Goal: Information Seeking & Learning: Check status

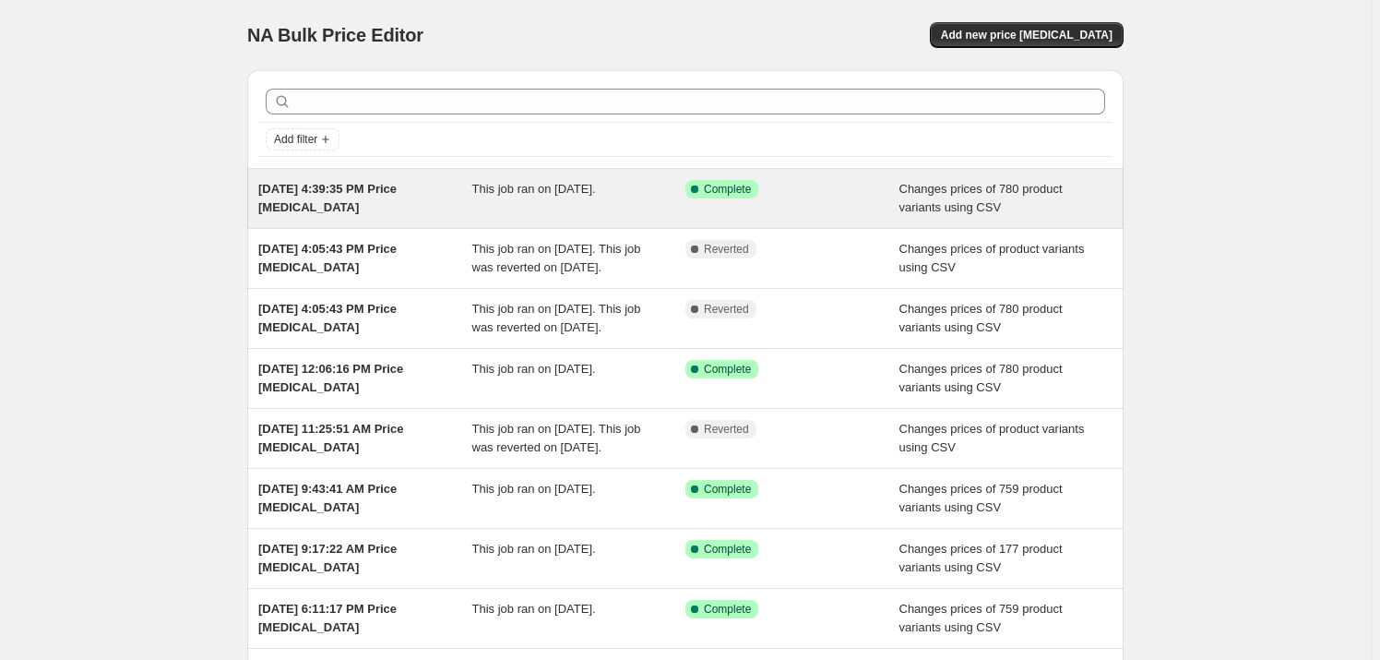
click at [339, 187] on span "Aug 7, 2025, 4:39:35 PM Price change job" at bounding box center [327, 198] width 138 height 32
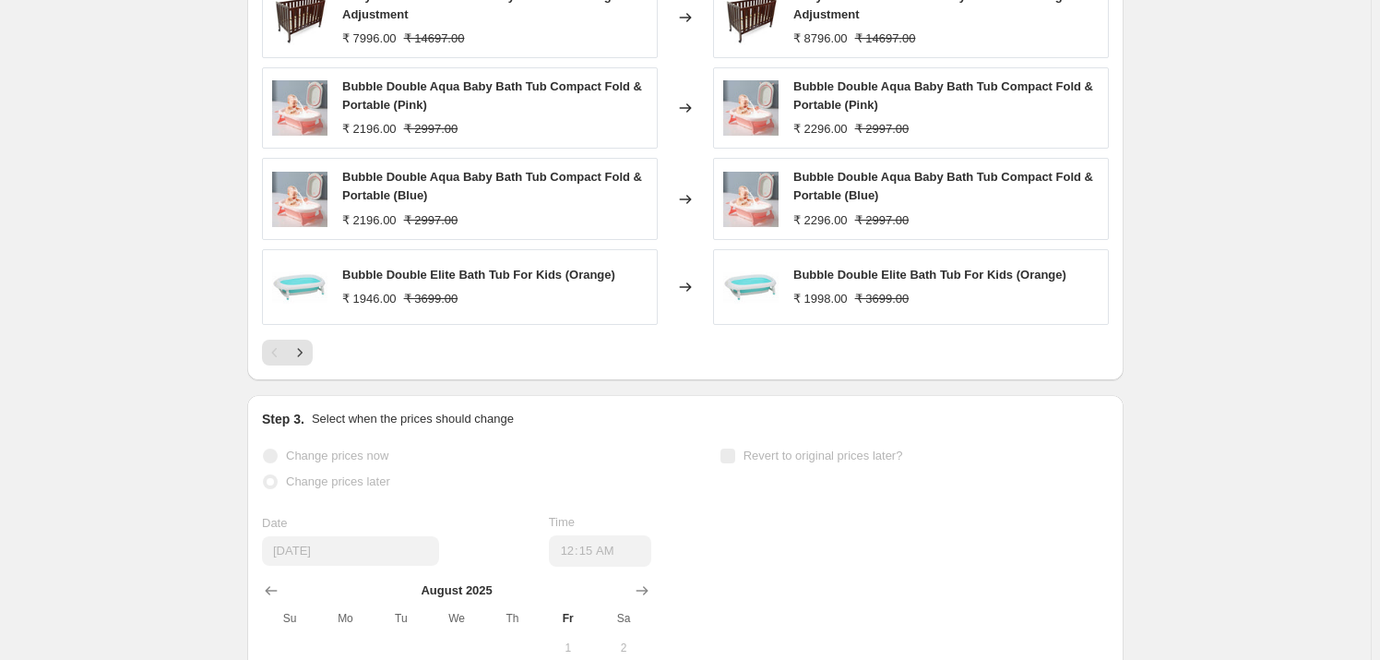
scroll to position [1006, 0]
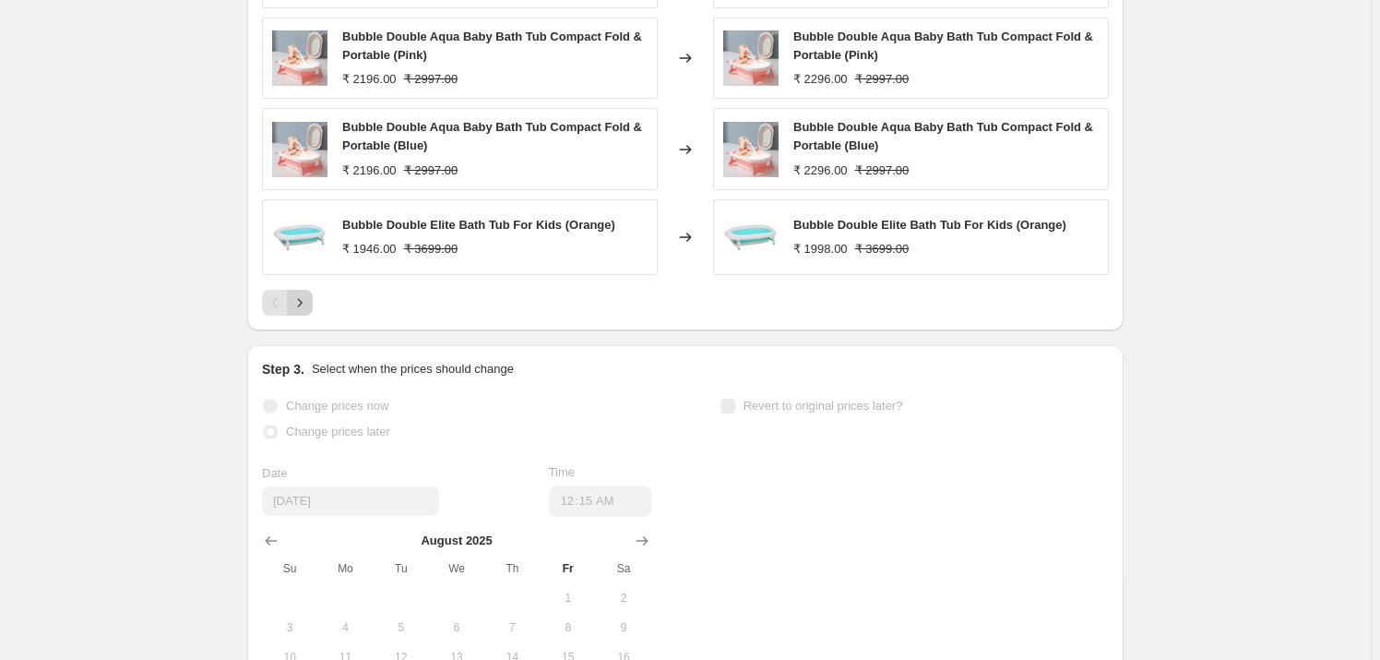
click at [309, 293] on icon "Next" at bounding box center [300, 302] width 18 height 18
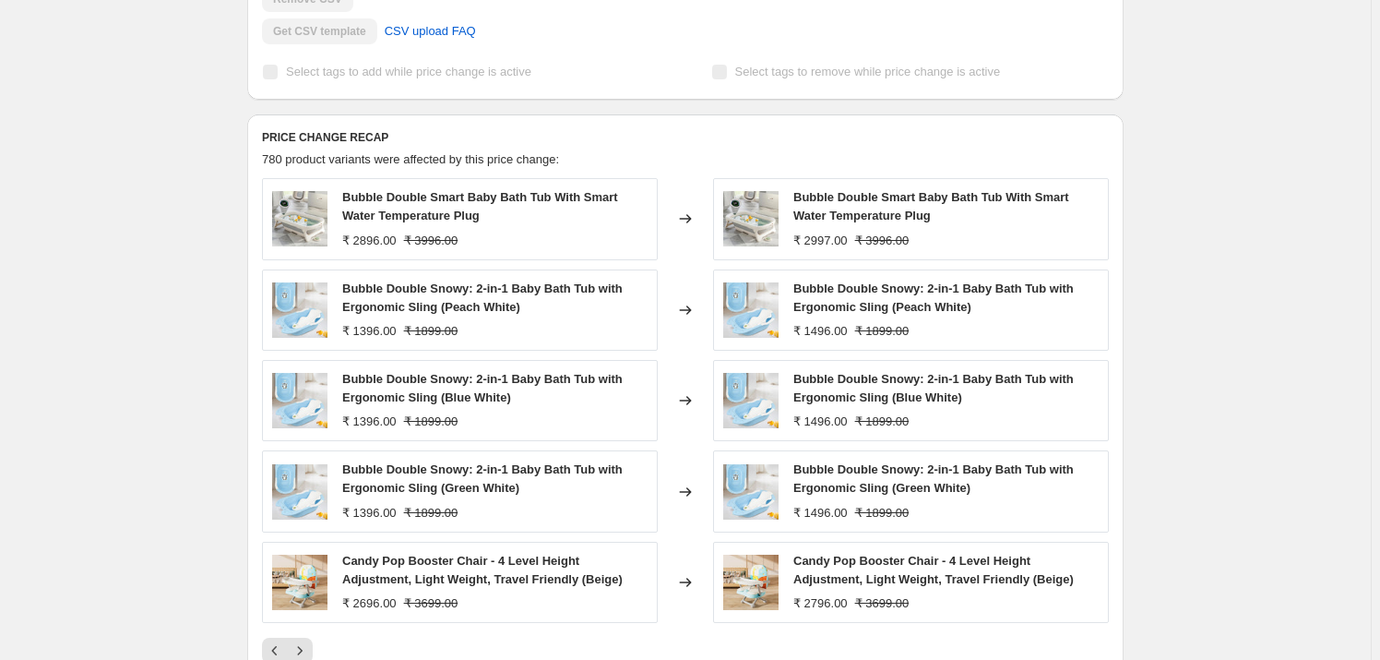
scroll to position [755, 0]
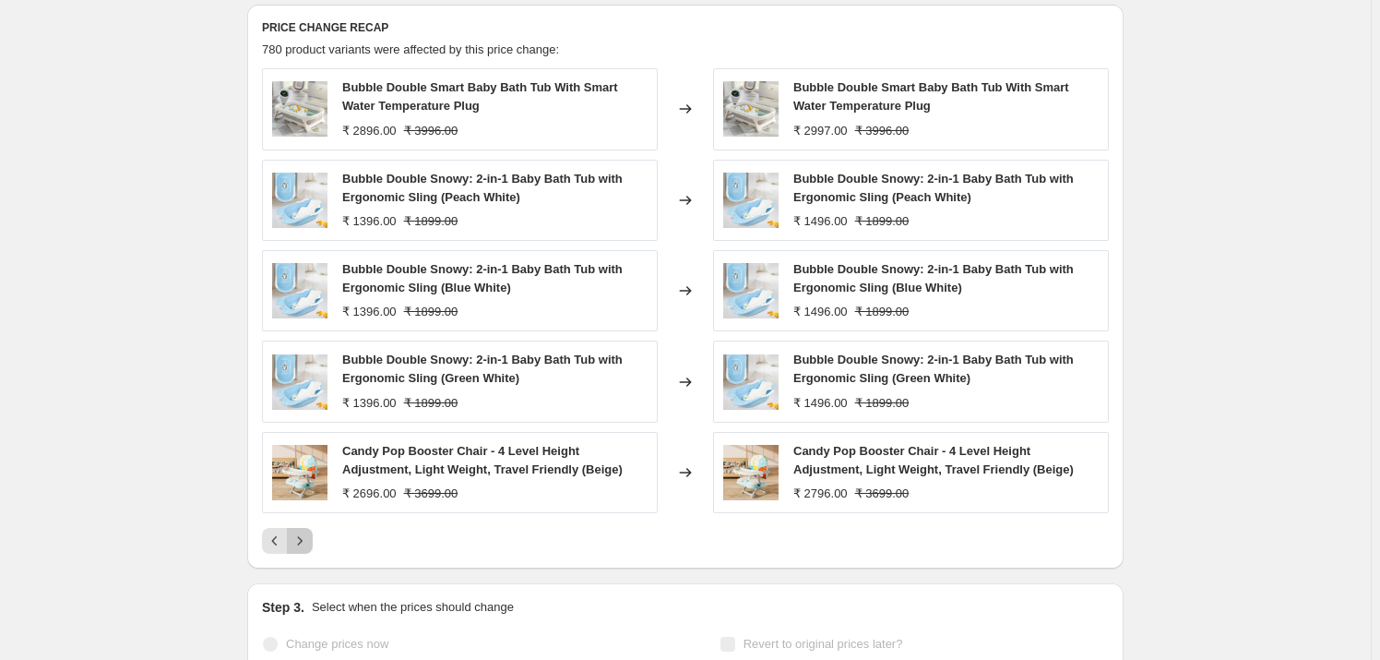
click at [304, 545] on icon "Next" at bounding box center [300, 540] width 18 height 18
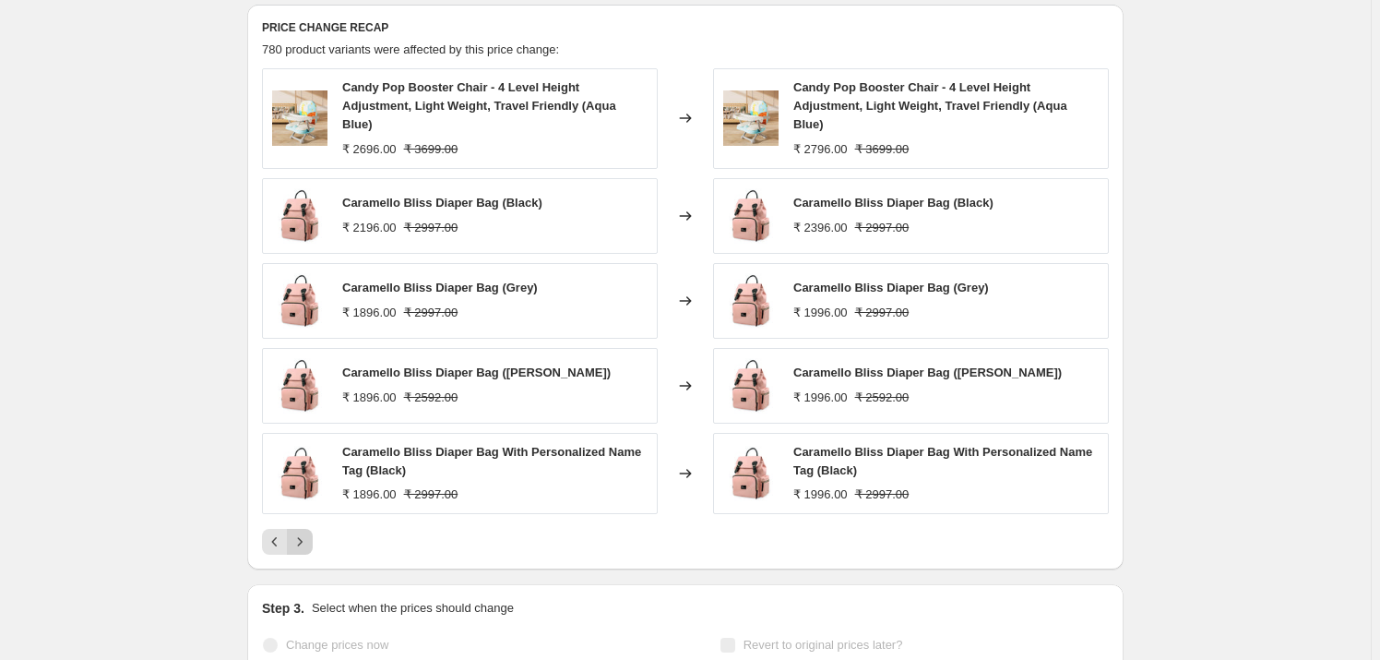
click at [305, 535] on icon "Next" at bounding box center [300, 541] width 18 height 18
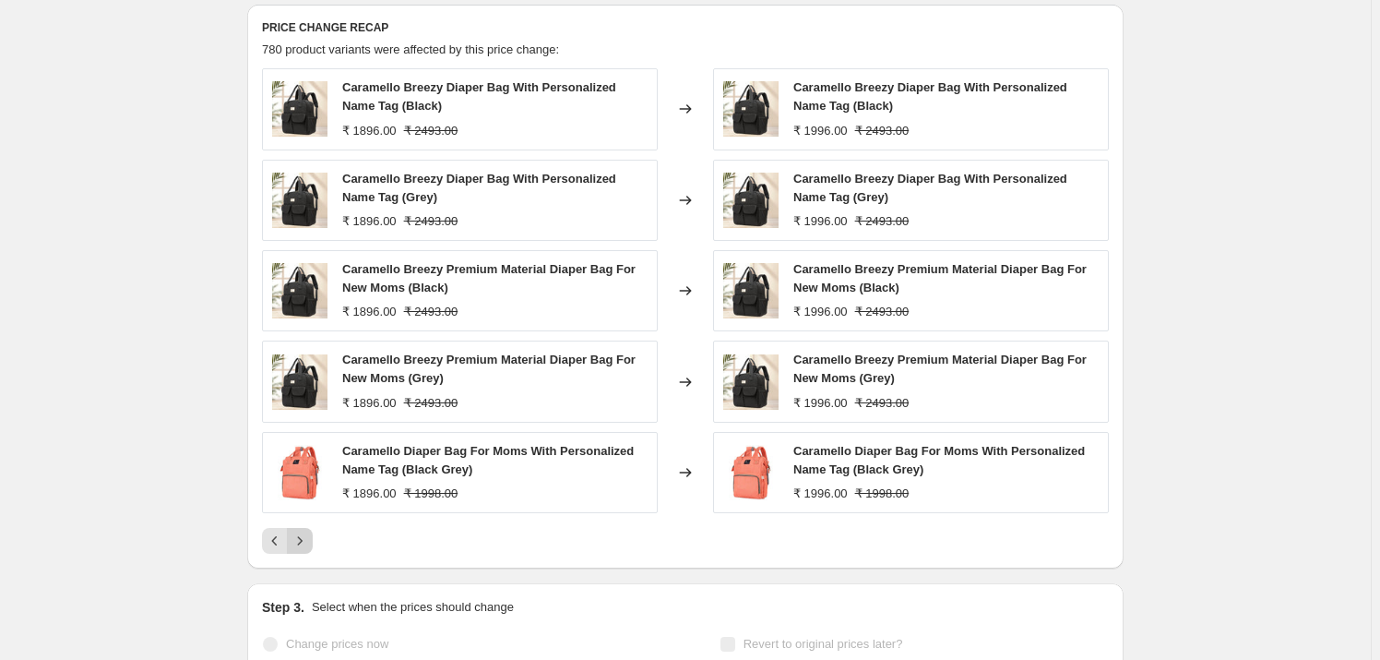
click at [302, 547] on icon "Next" at bounding box center [300, 540] width 18 height 18
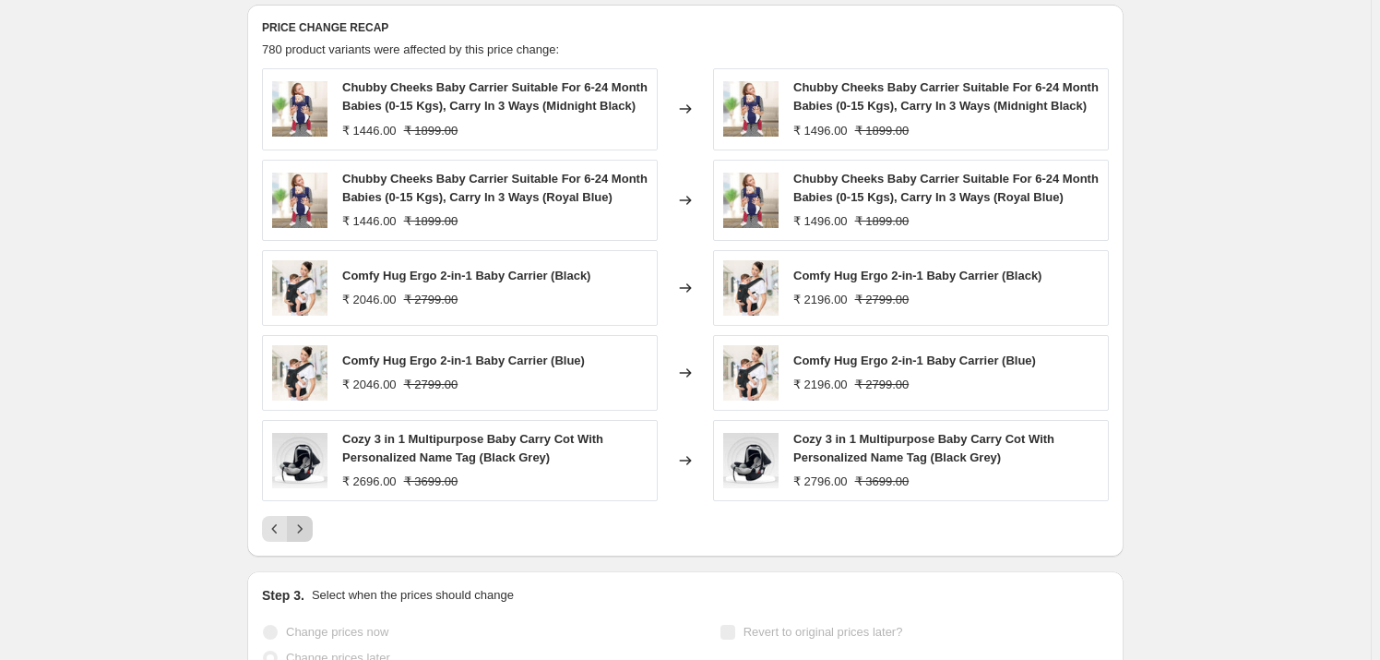
click at [307, 538] on icon "Next" at bounding box center [300, 528] width 18 height 18
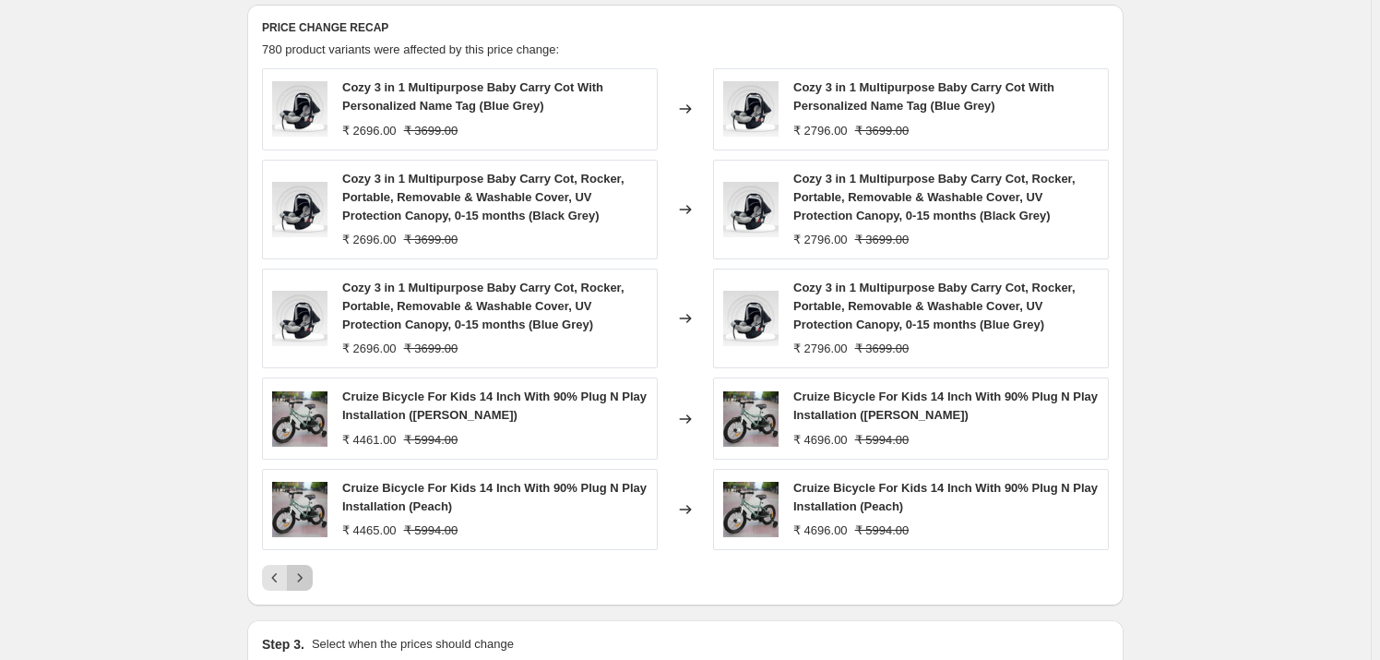
click at [306, 579] on icon "Next" at bounding box center [300, 577] width 18 height 18
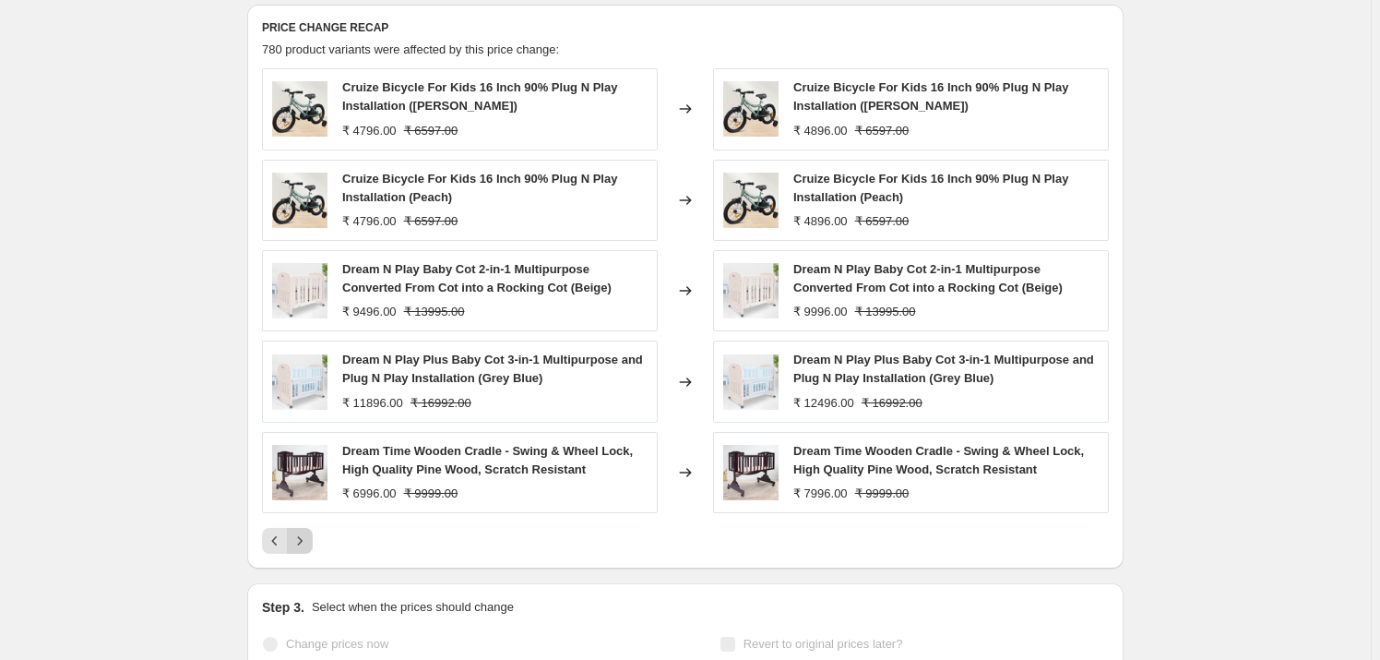
click at [304, 544] on icon "Next" at bounding box center [300, 540] width 18 height 18
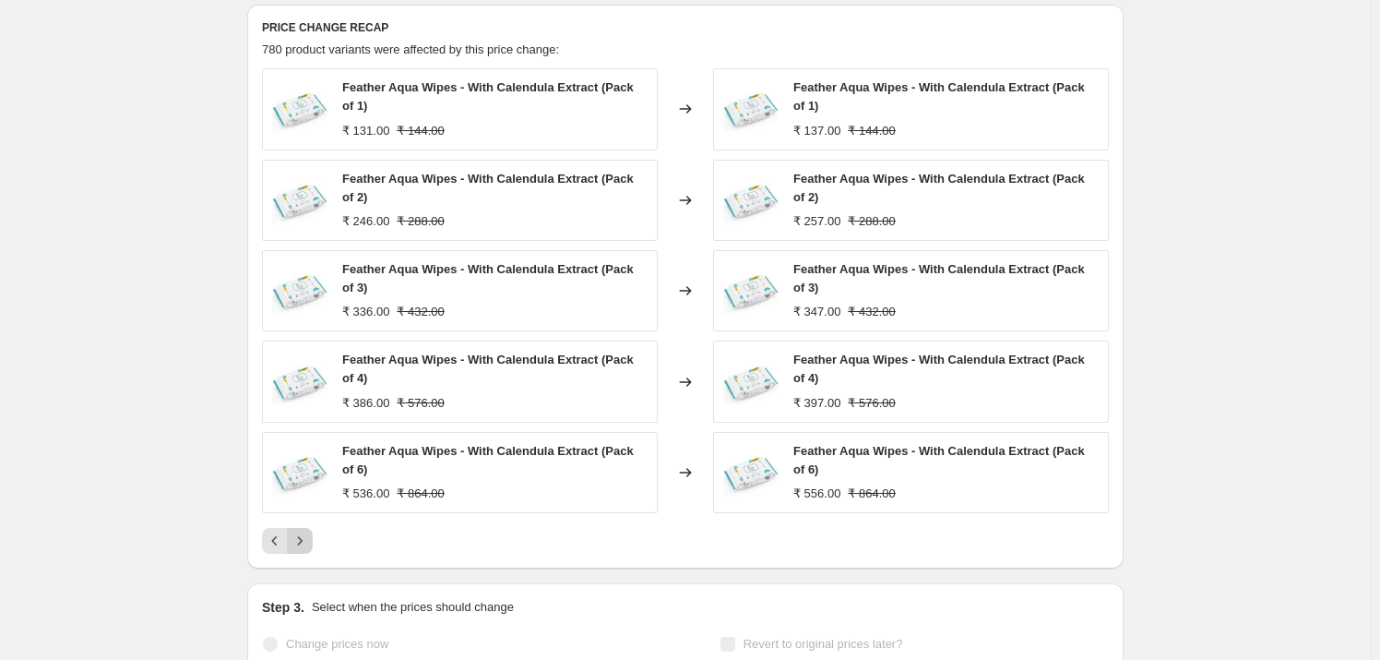
click at [304, 542] on icon "Next" at bounding box center [300, 540] width 18 height 18
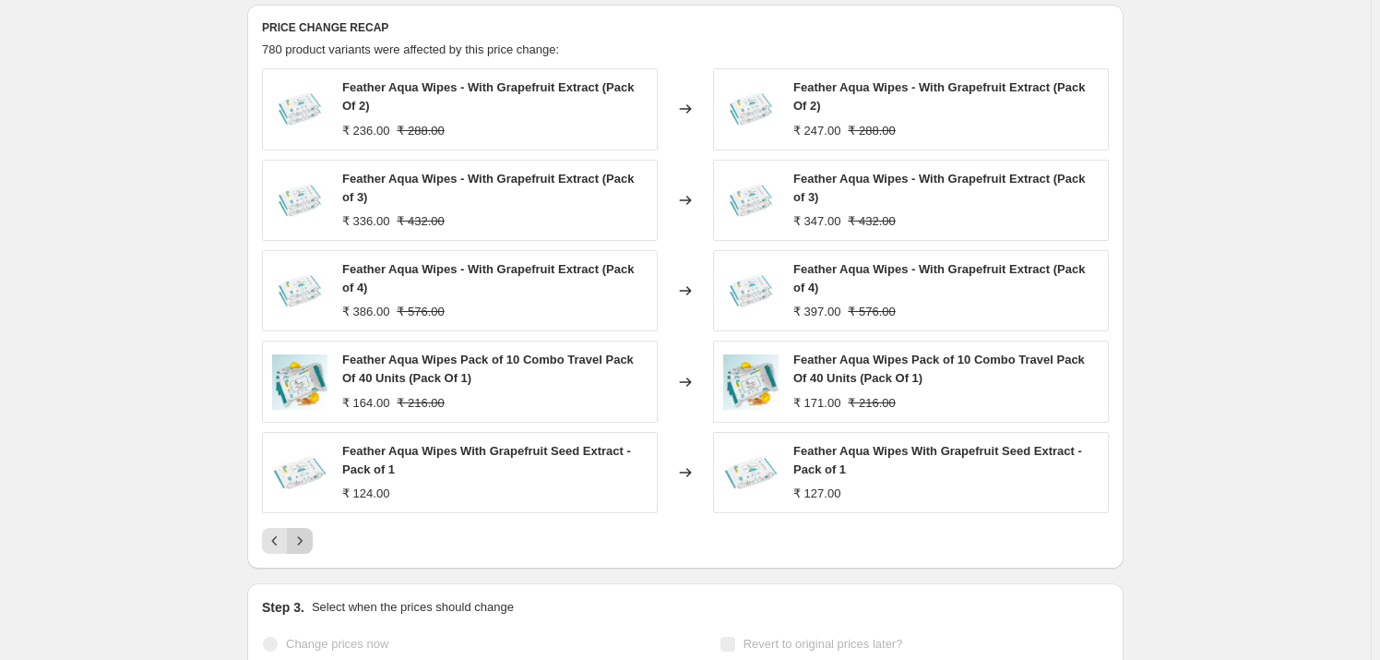
click at [304, 542] on icon "Next" at bounding box center [300, 540] width 18 height 18
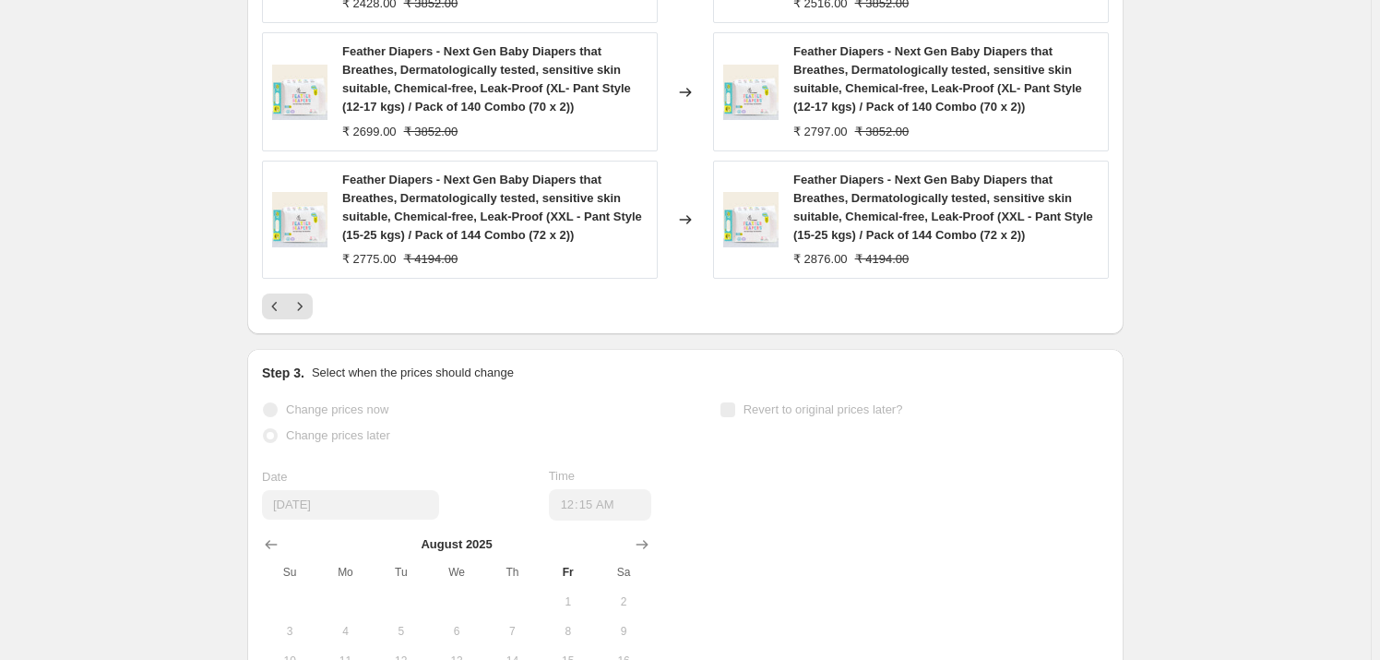
scroll to position [1090, 0]
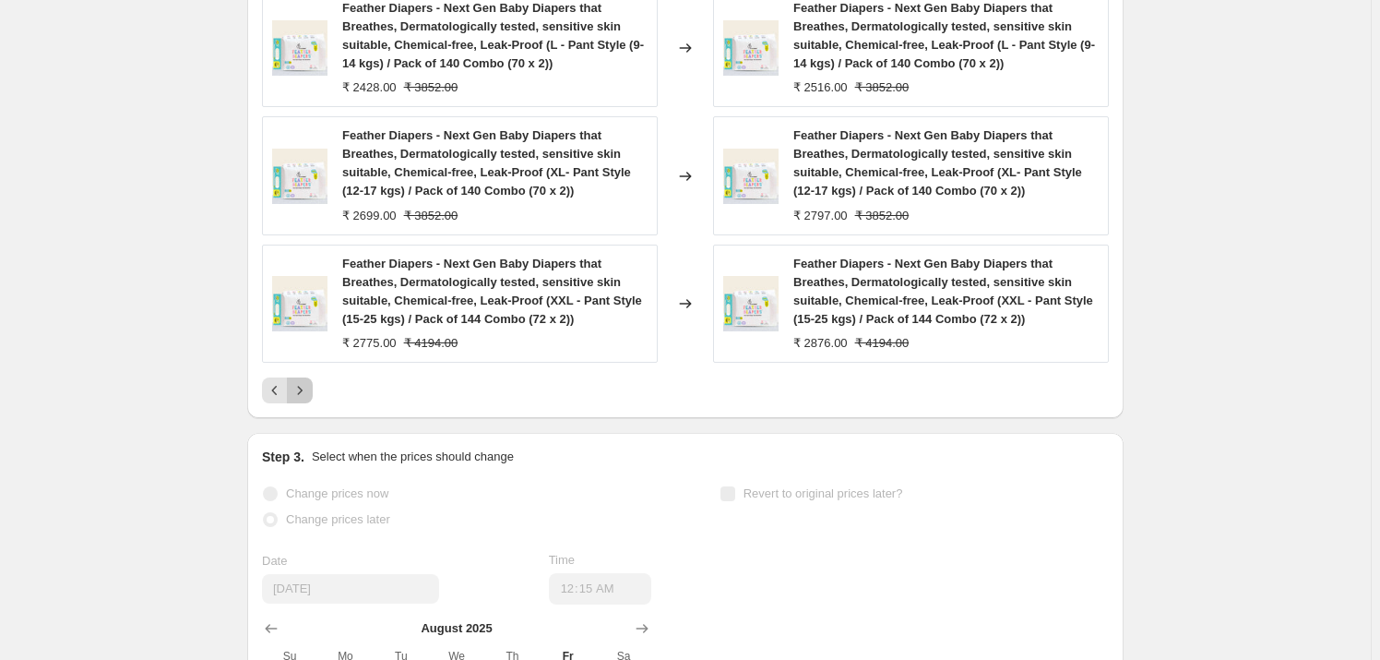
click at [303, 388] on icon "Next" at bounding box center [300, 390] width 18 height 18
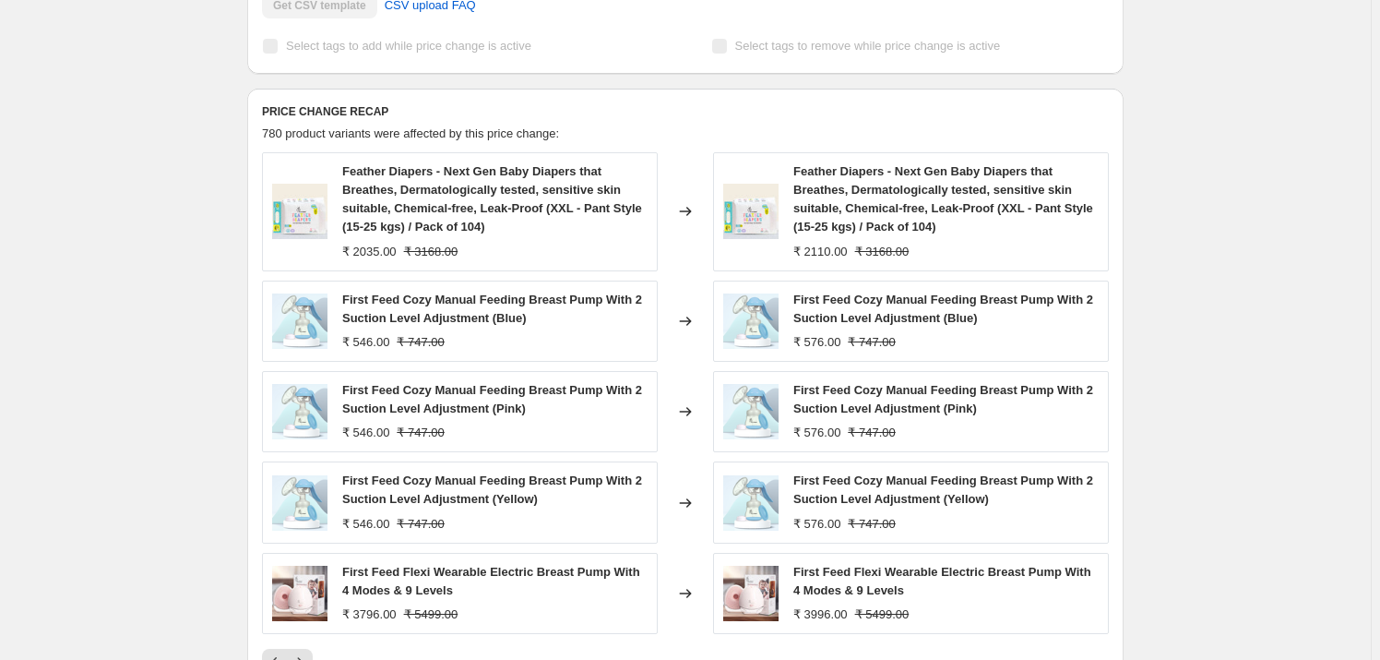
scroll to position [755, 0]
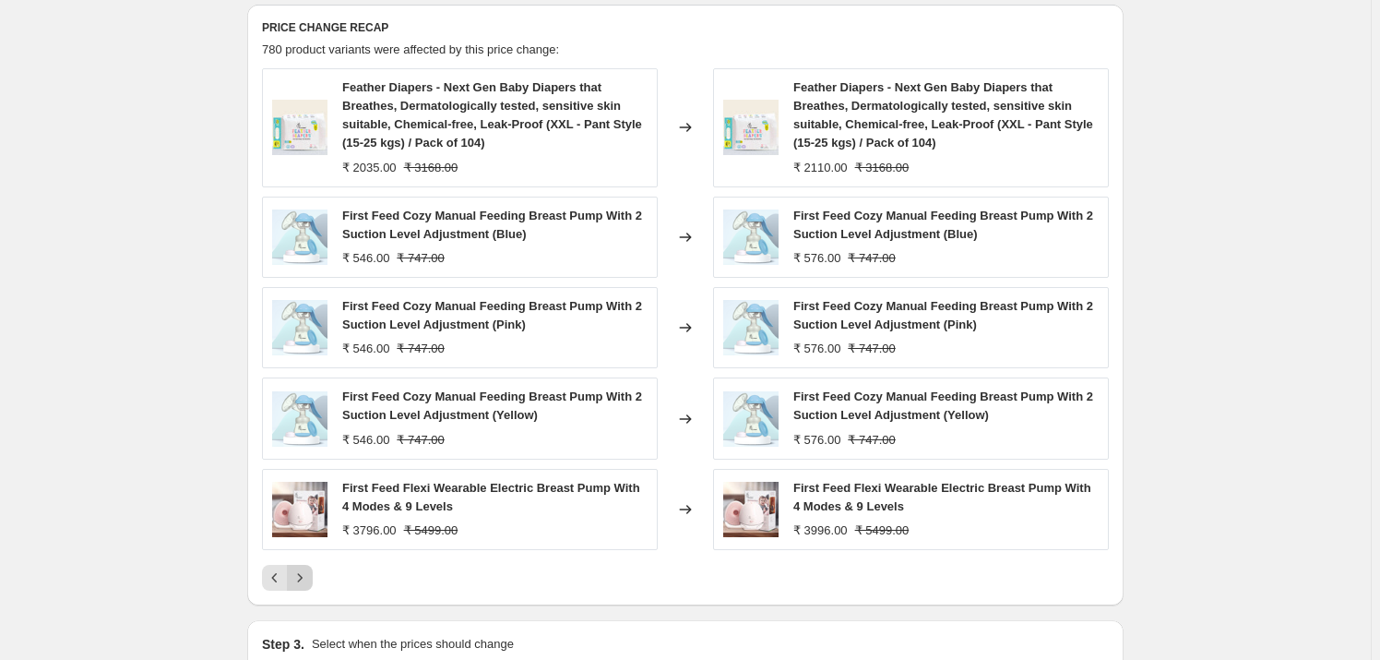
click at [307, 579] on icon "Next" at bounding box center [300, 577] width 18 height 18
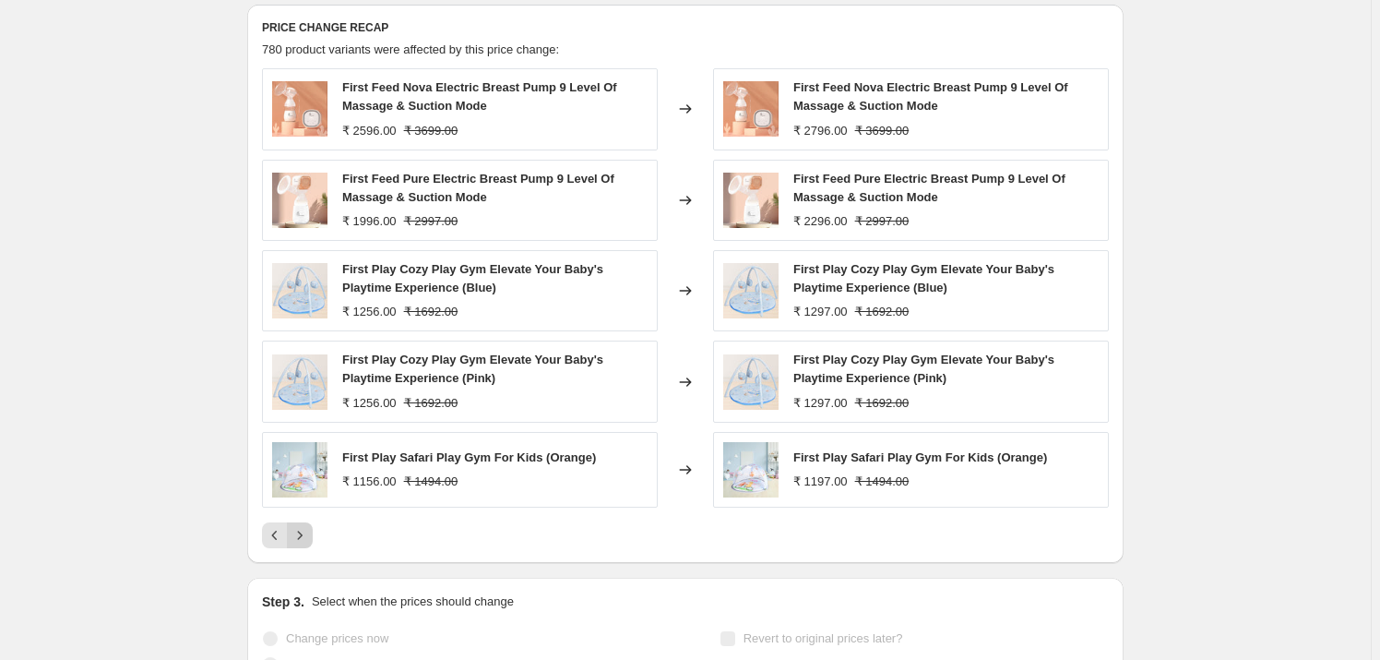
click at [305, 537] on icon "Next" at bounding box center [300, 535] width 18 height 18
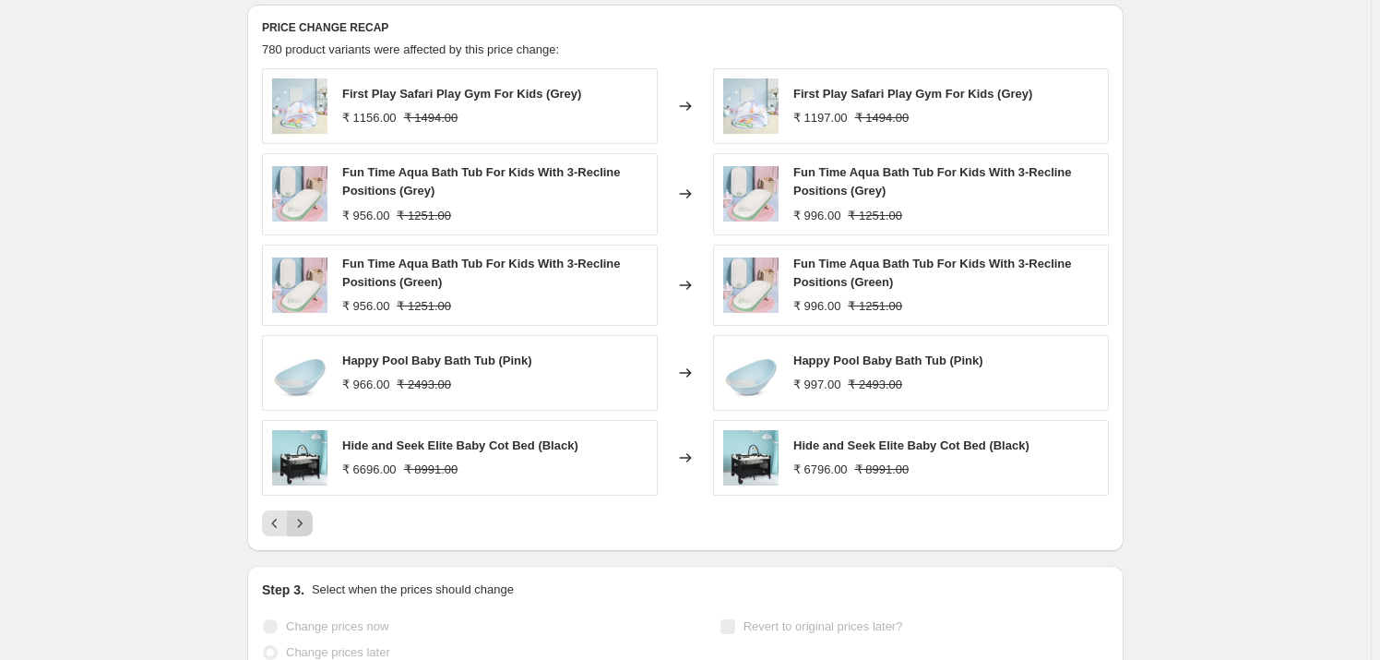
click at [298, 527] on icon "Next" at bounding box center [300, 523] width 18 height 18
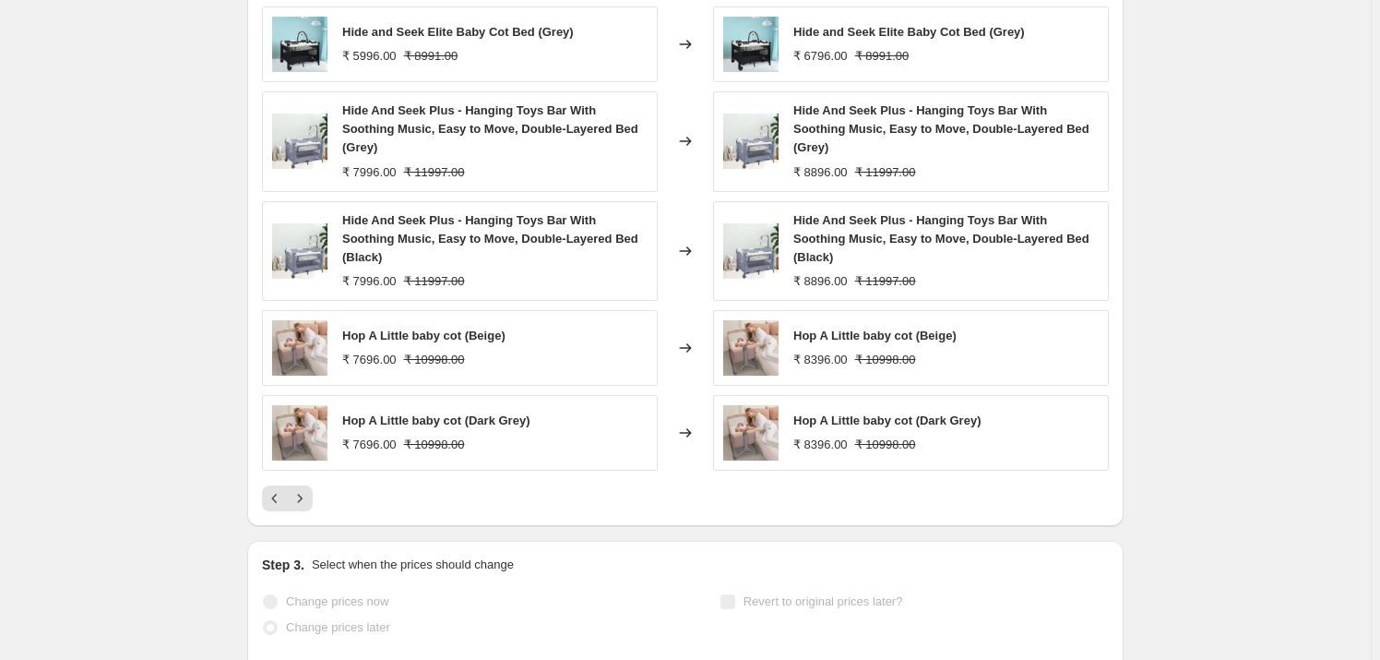
scroll to position [839, 0]
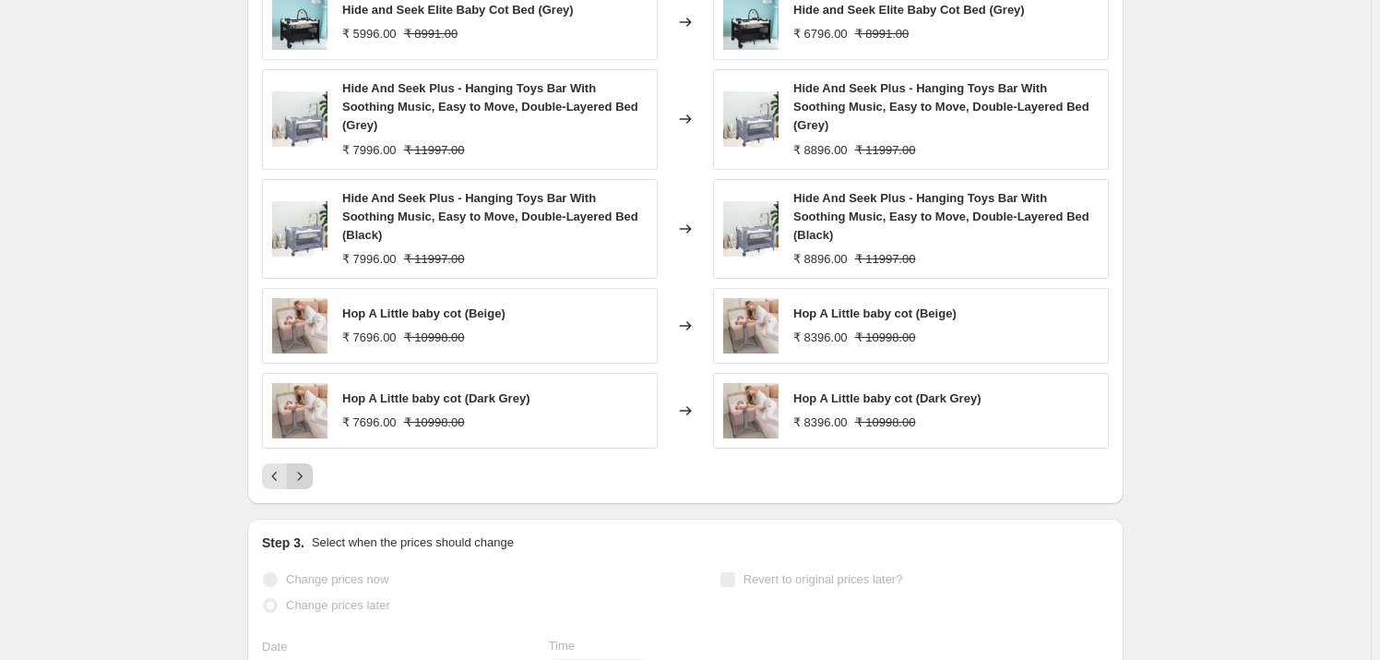
click at [304, 478] on icon "Next" at bounding box center [300, 476] width 18 height 18
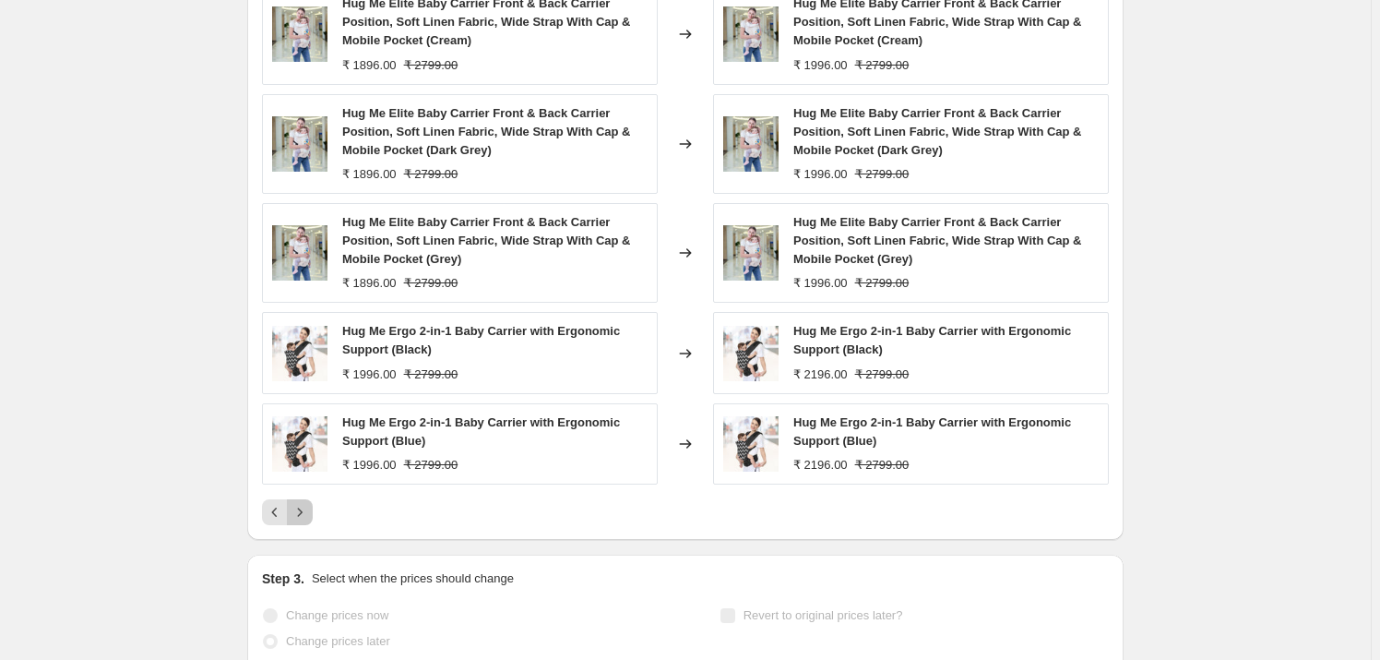
click at [304, 507] on icon "Next" at bounding box center [300, 512] width 18 height 18
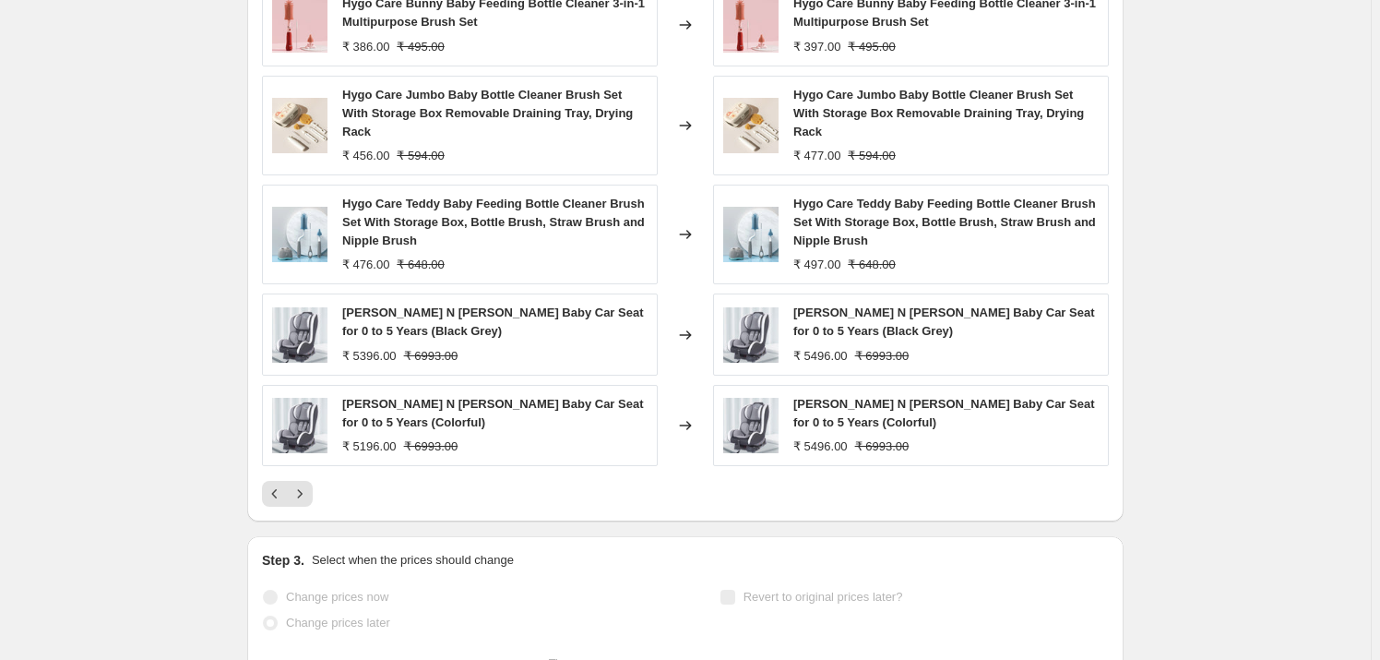
scroll to position [755, 0]
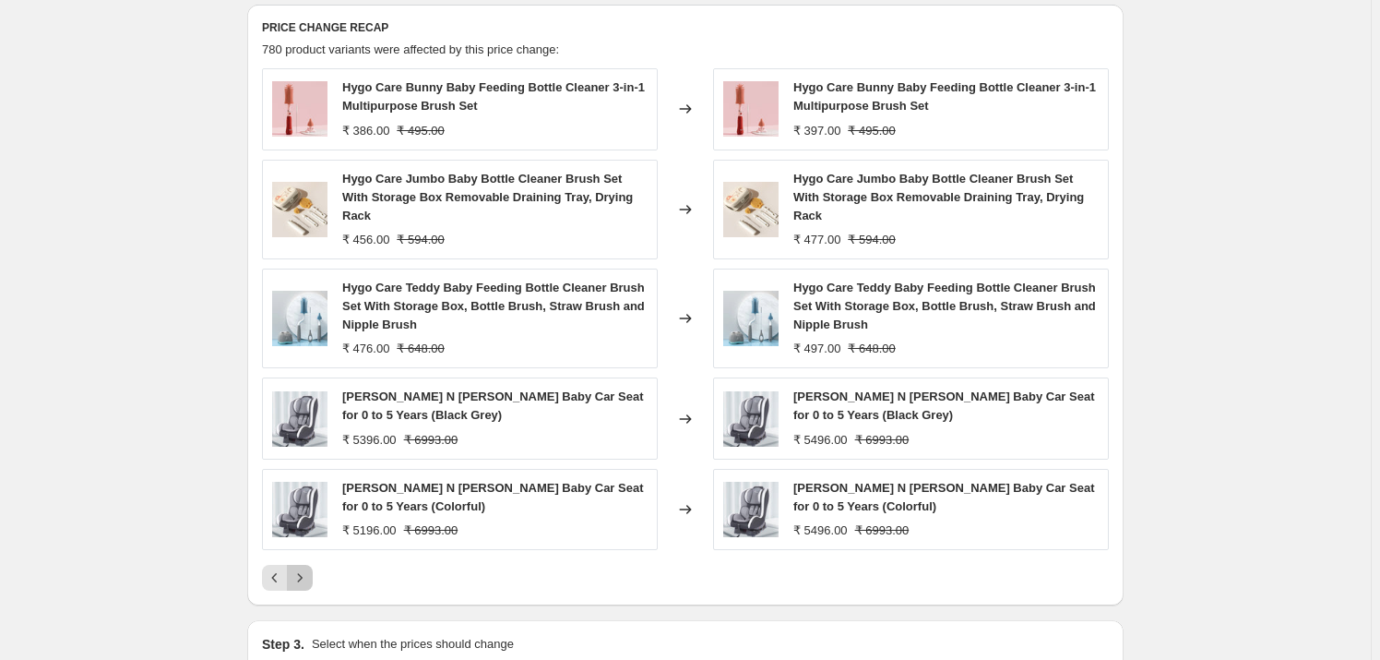
click at [306, 571] on icon "Next" at bounding box center [300, 577] width 18 height 18
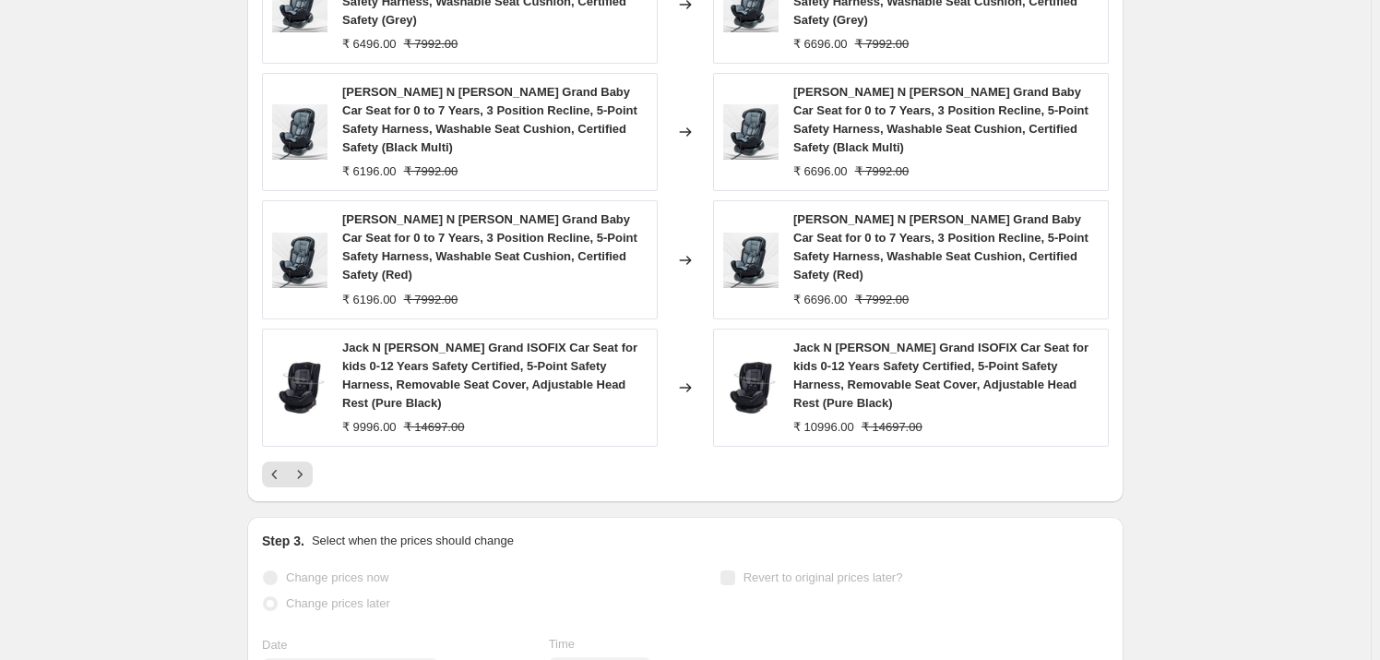
scroll to position [923, 0]
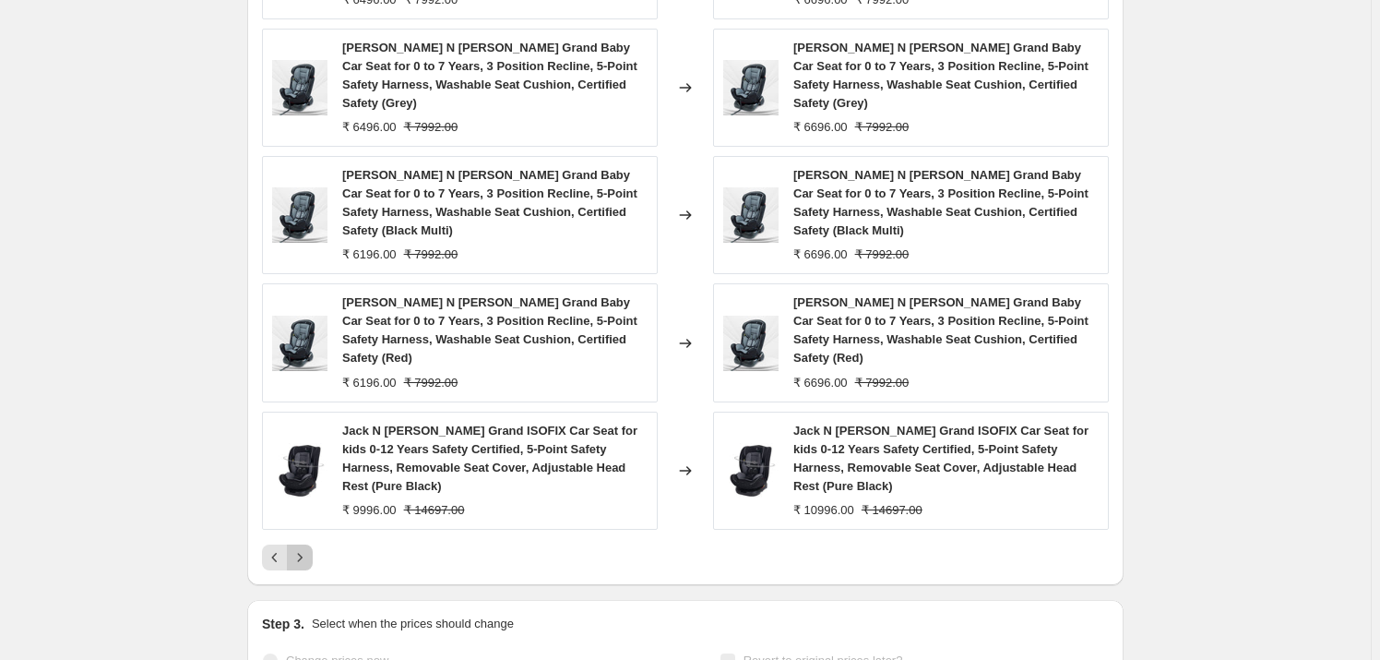
click at [303, 553] on icon "Next" at bounding box center [300, 557] width 5 height 8
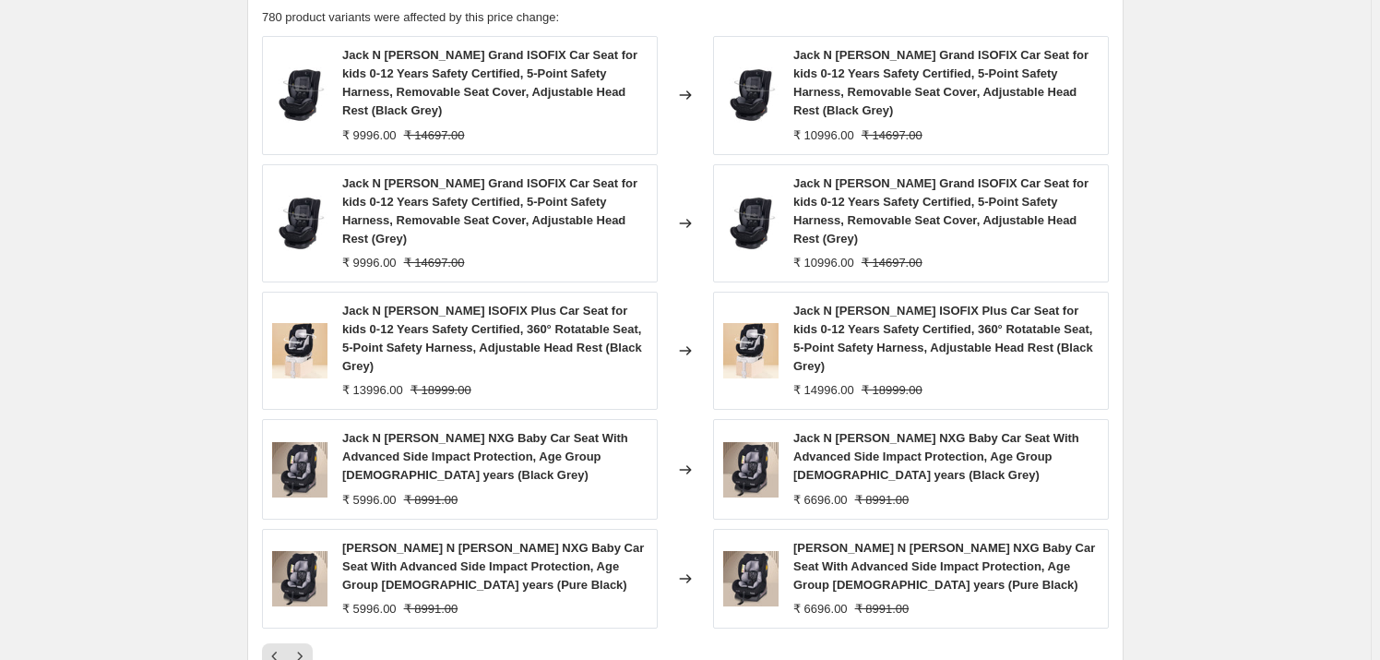
scroll to position [839, 0]
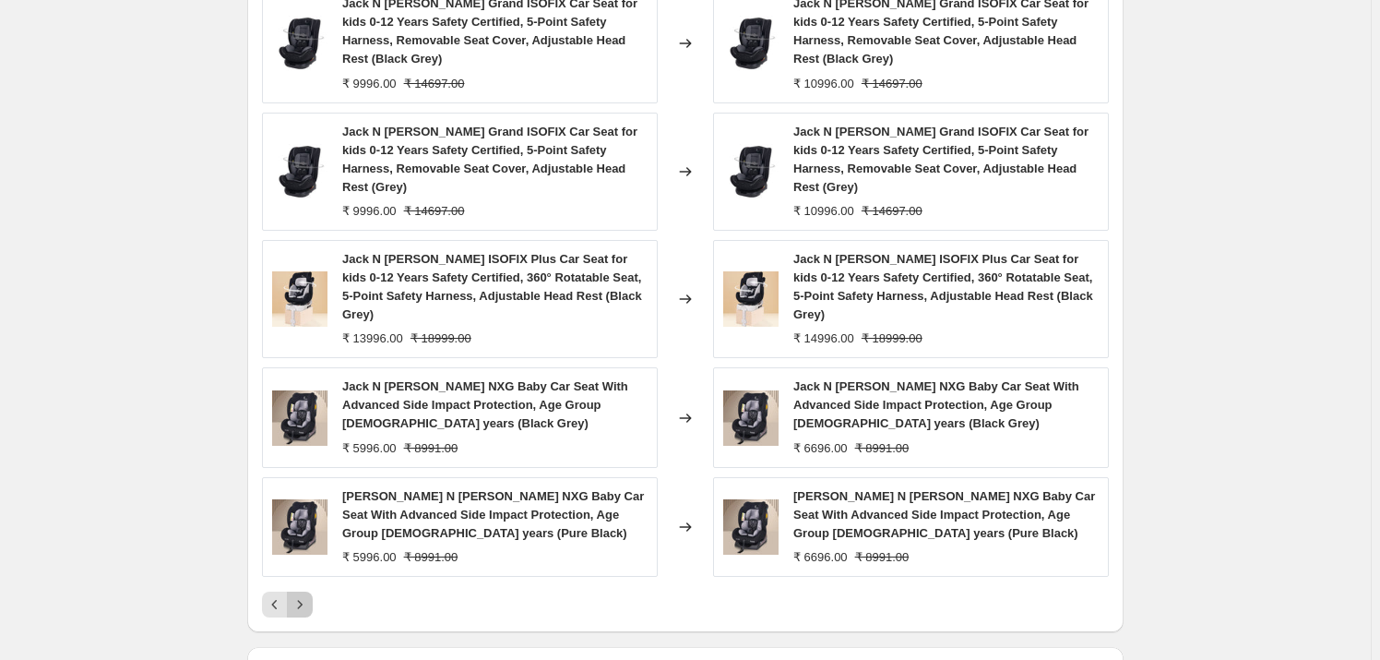
click at [306, 595] on icon "Next" at bounding box center [300, 604] width 18 height 18
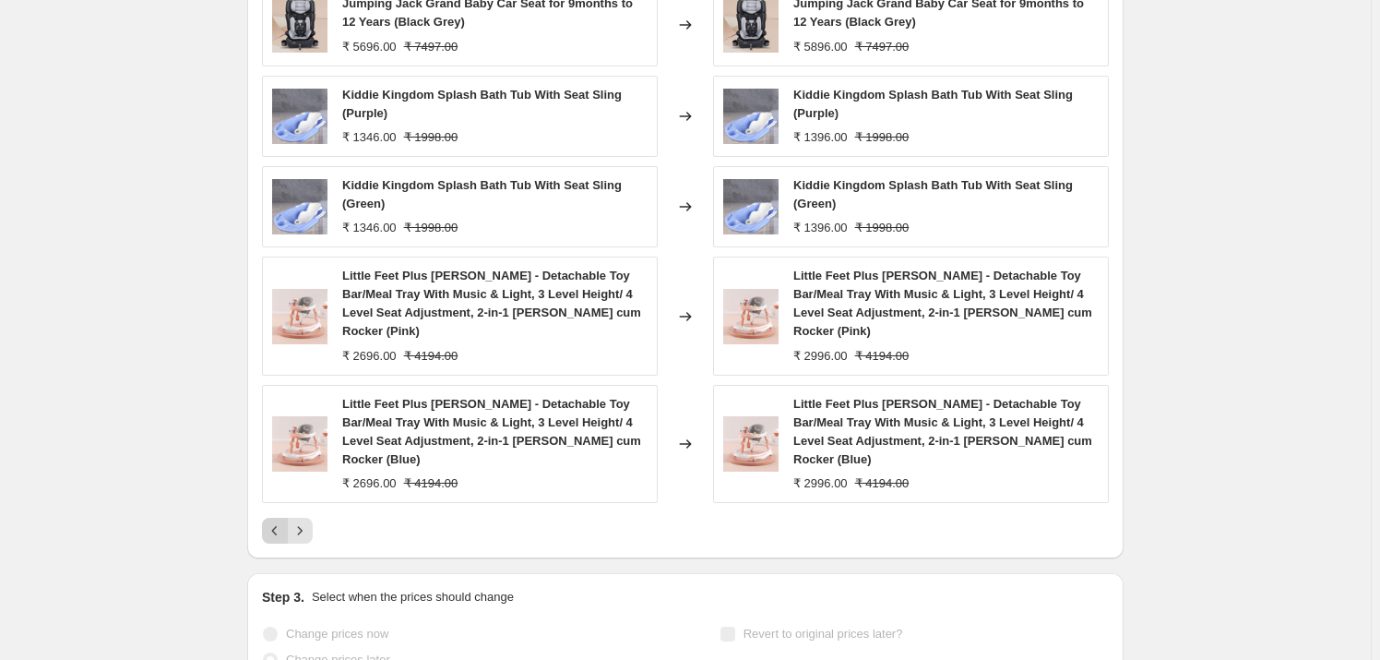
click at [278, 526] on icon "Previous" at bounding box center [275, 530] width 6 height 9
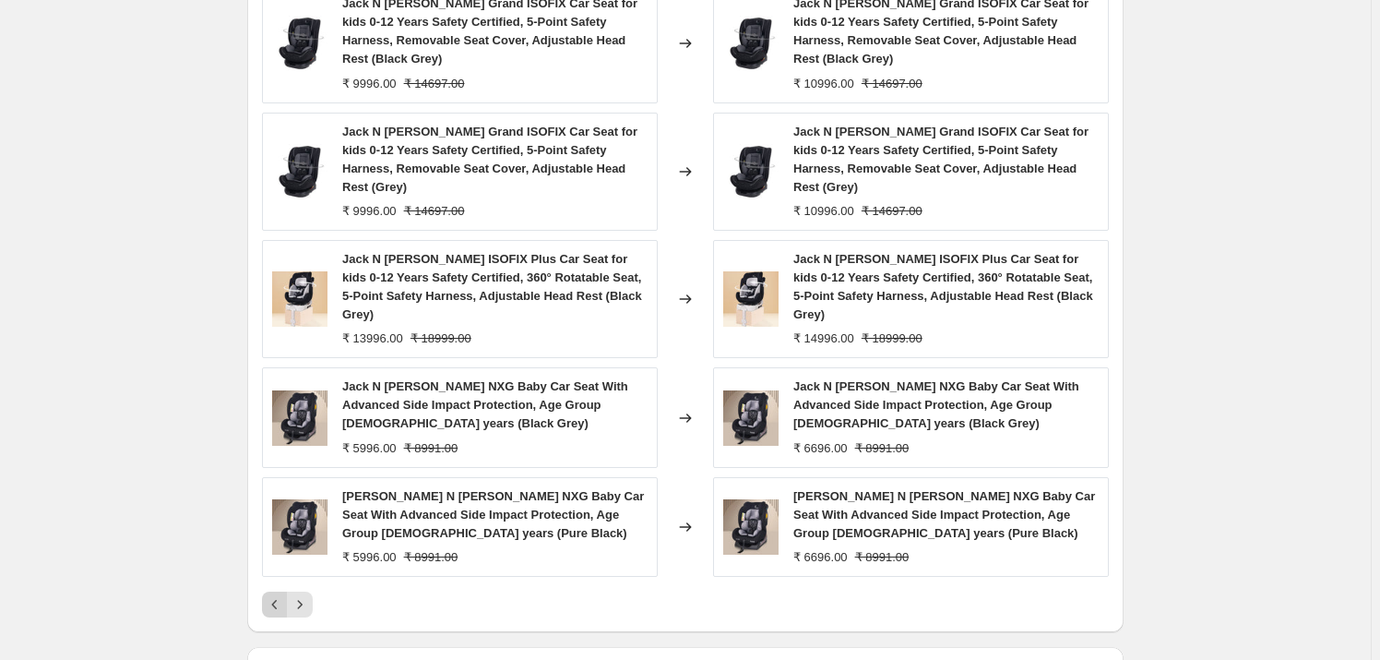
click at [284, 595] on icon "Previous" at bounding box center [275, 604] width 18 height 18
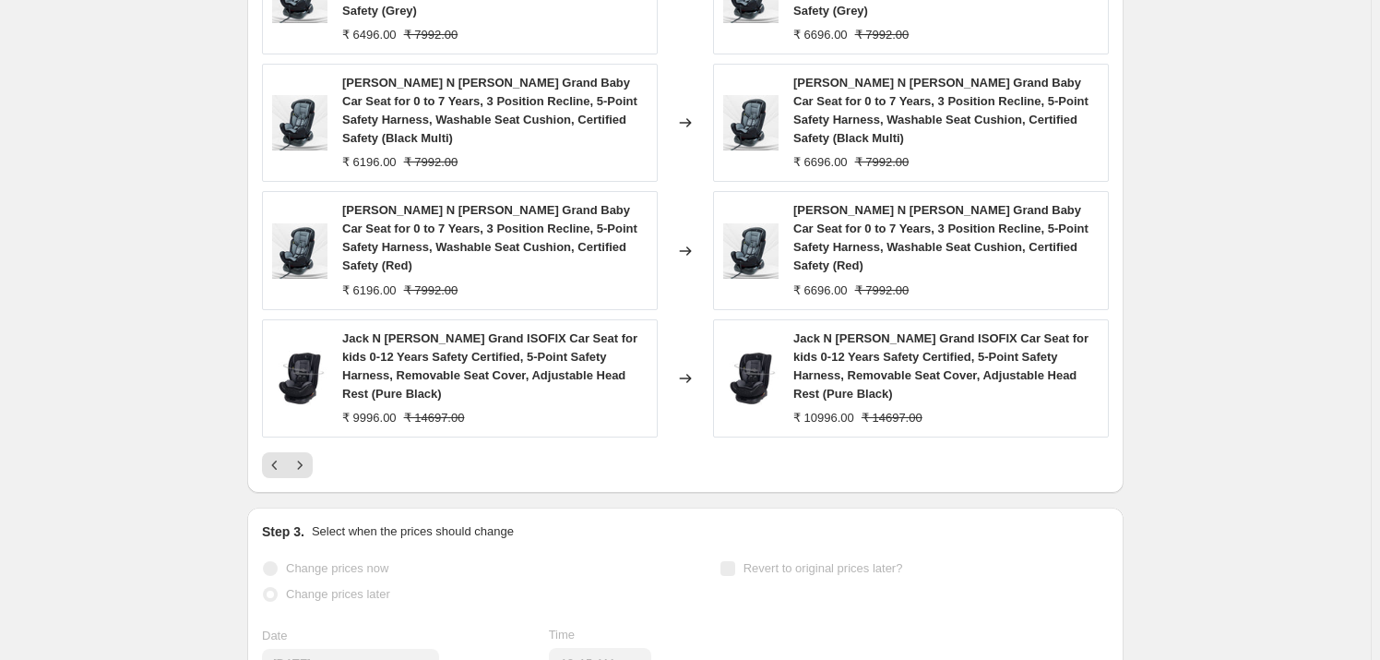
scroll to position [1090, 0]
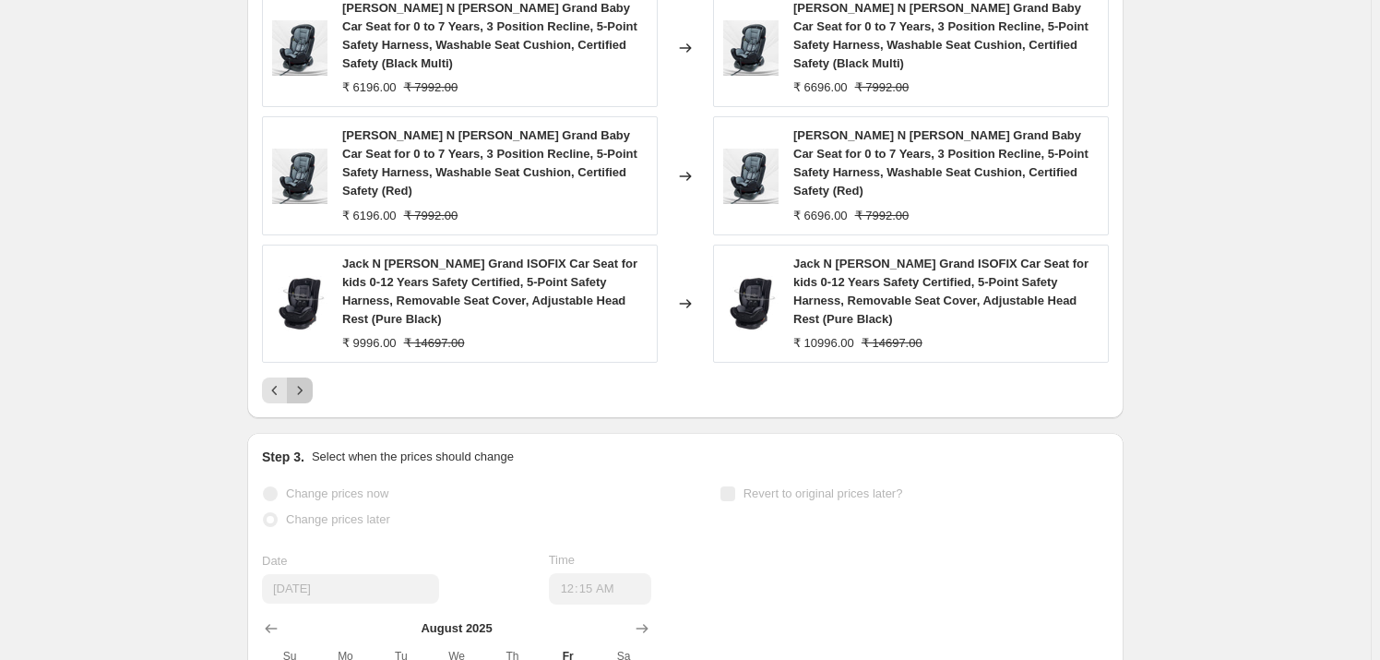
click at [304, 381] on icon "Next" at bounding box center [300, 390] width 18 height 18
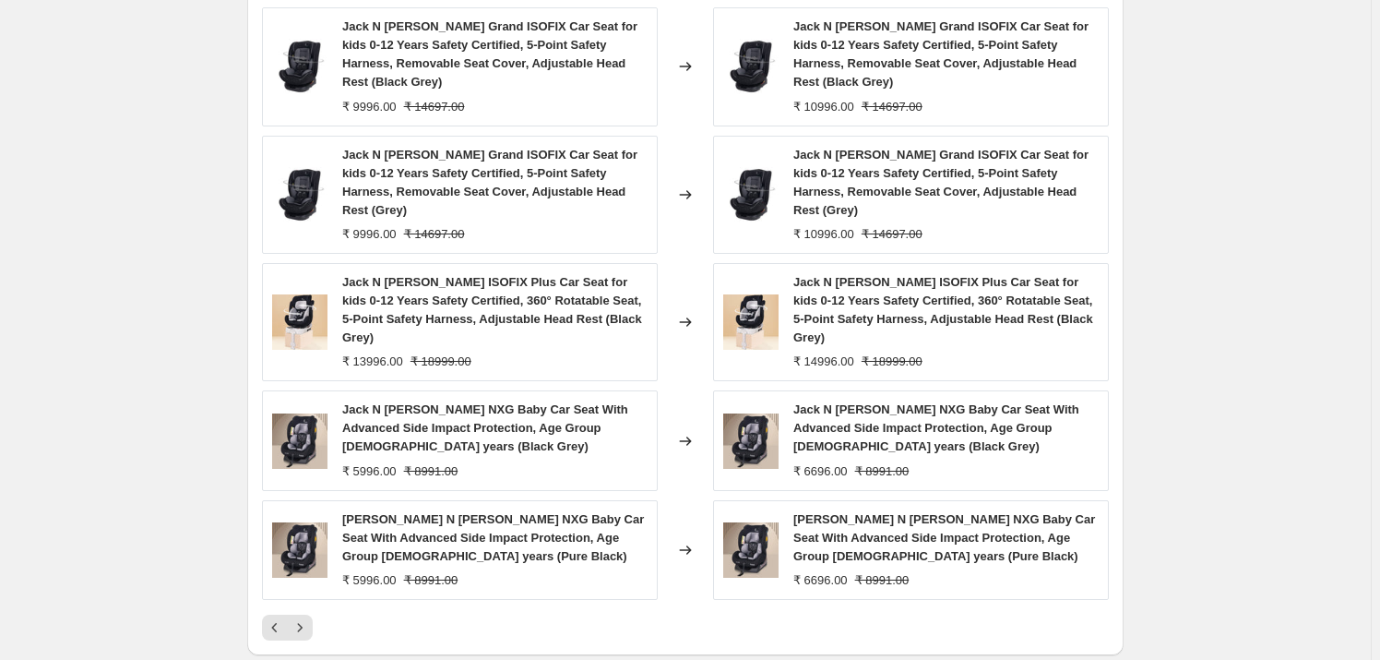
scroll to position [839, 0]
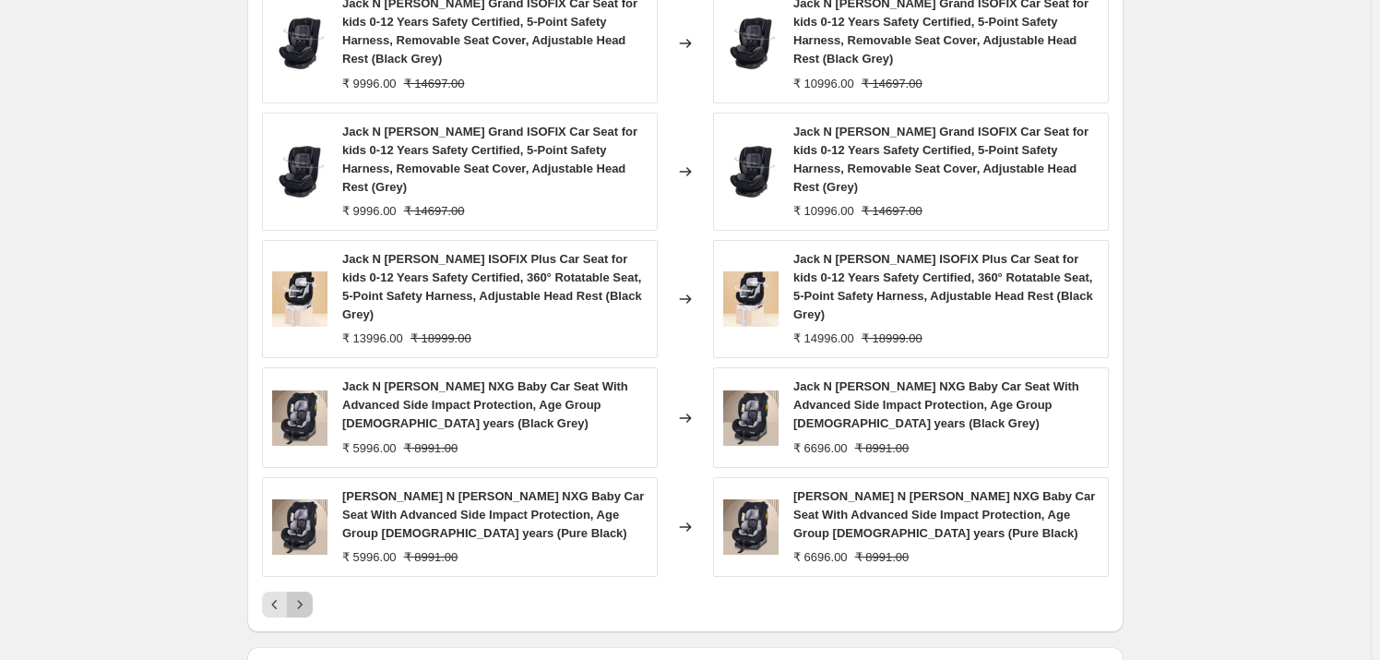
click at [303, 595] on icon "Next" at bounding box center [300, 604] width 18 height 18
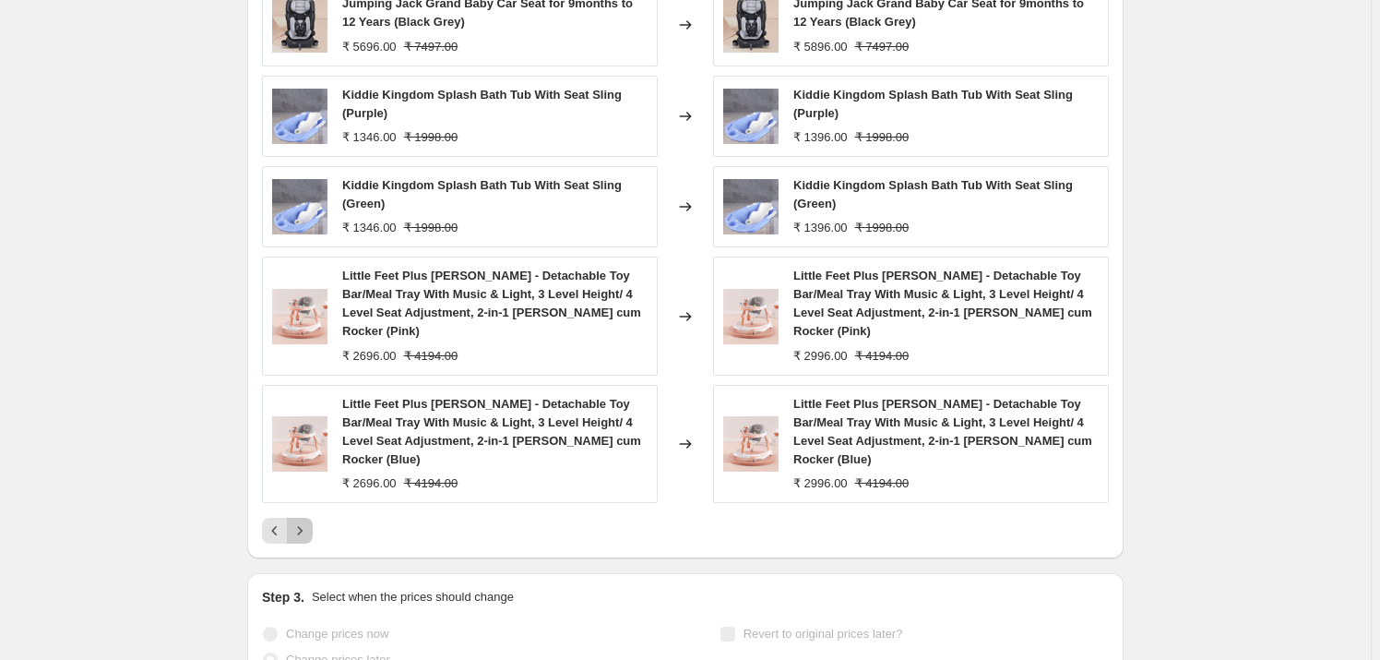
click at [296, 521] on icon "Next" at bounding box center [300, 530] width 18 height 18
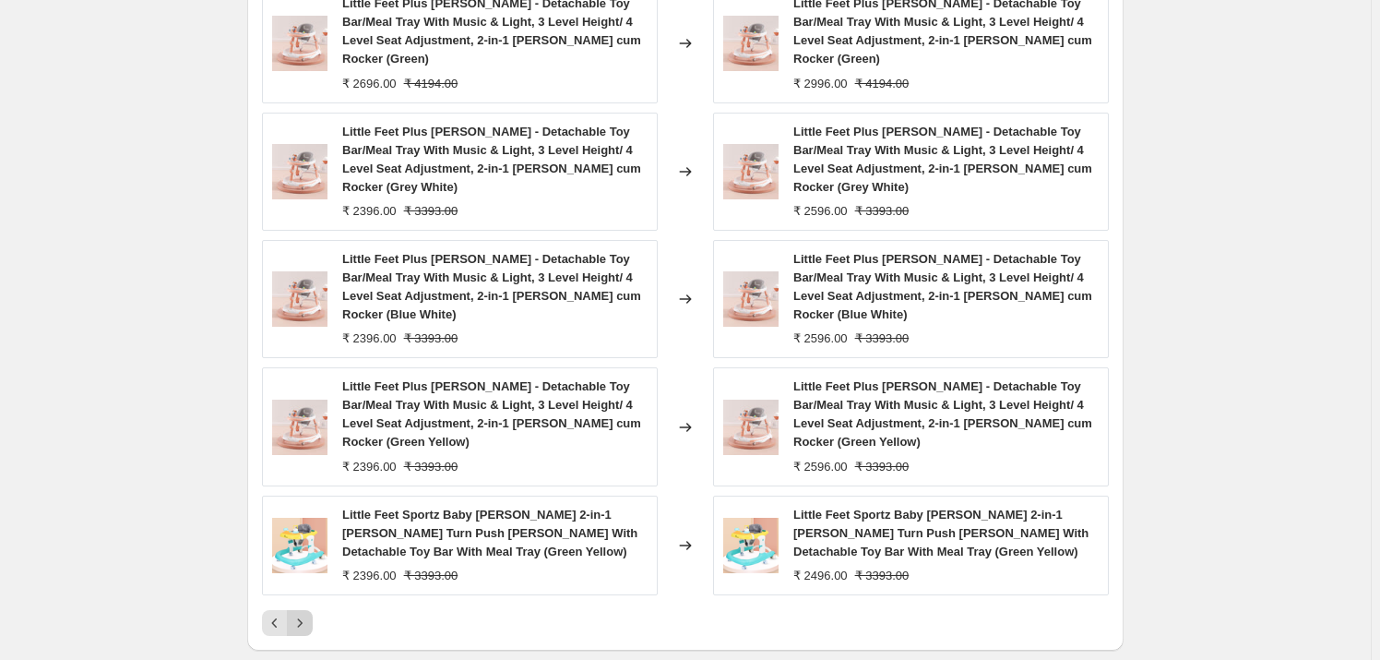
click at [306, 614] on icon "Next" at bounding box center [300, 623] width 18 height 18
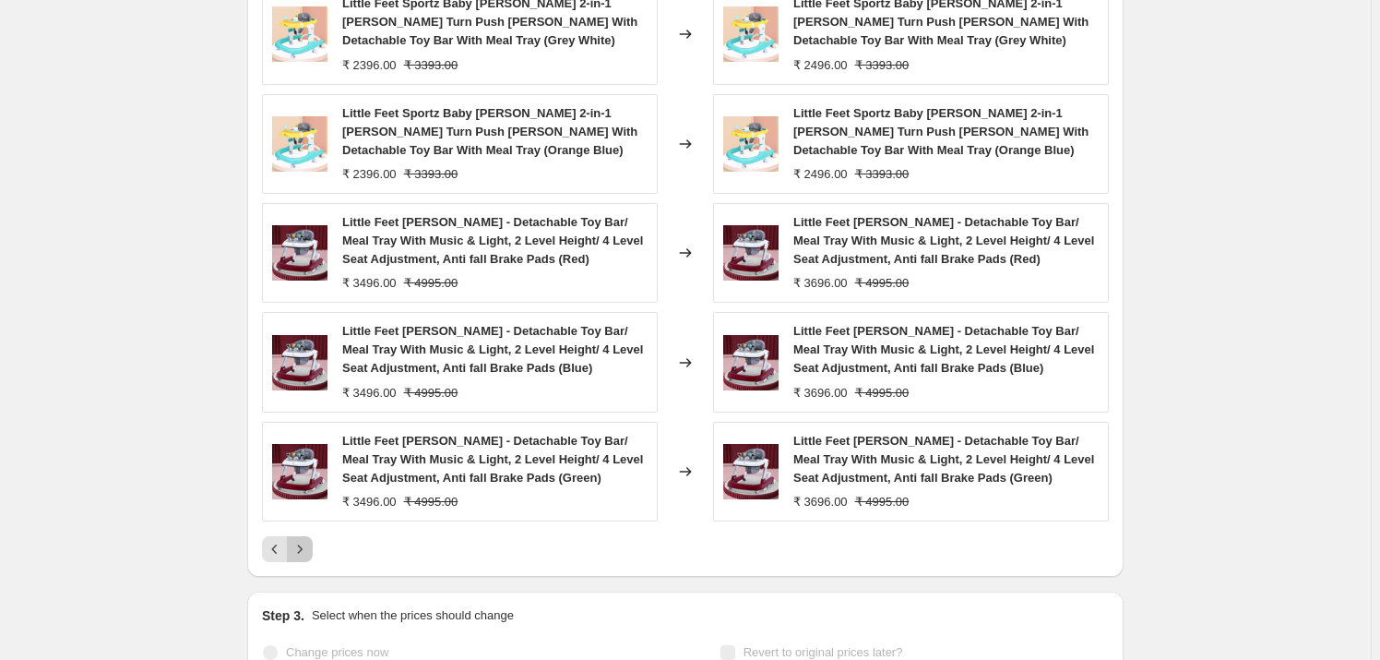
click at [305, 556] on icon "Next" at bounding box center [300, 549] width 18 height 18
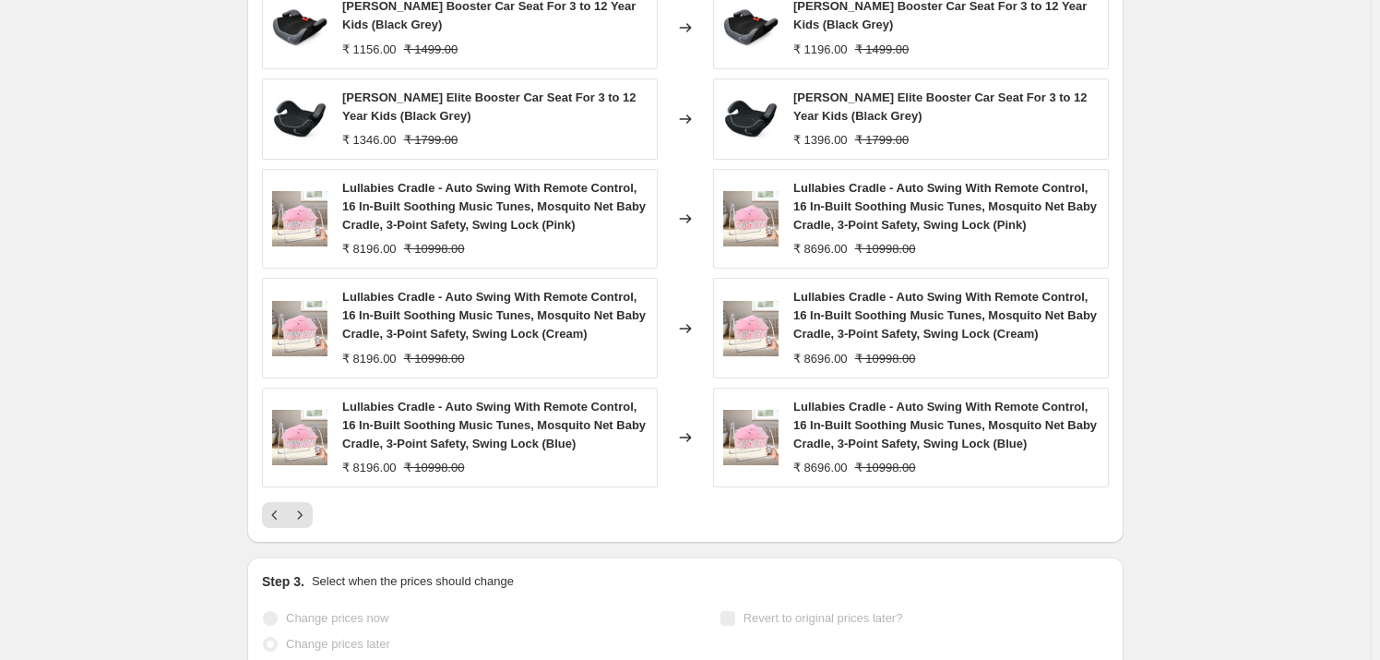
scroll to position [1006, 0]
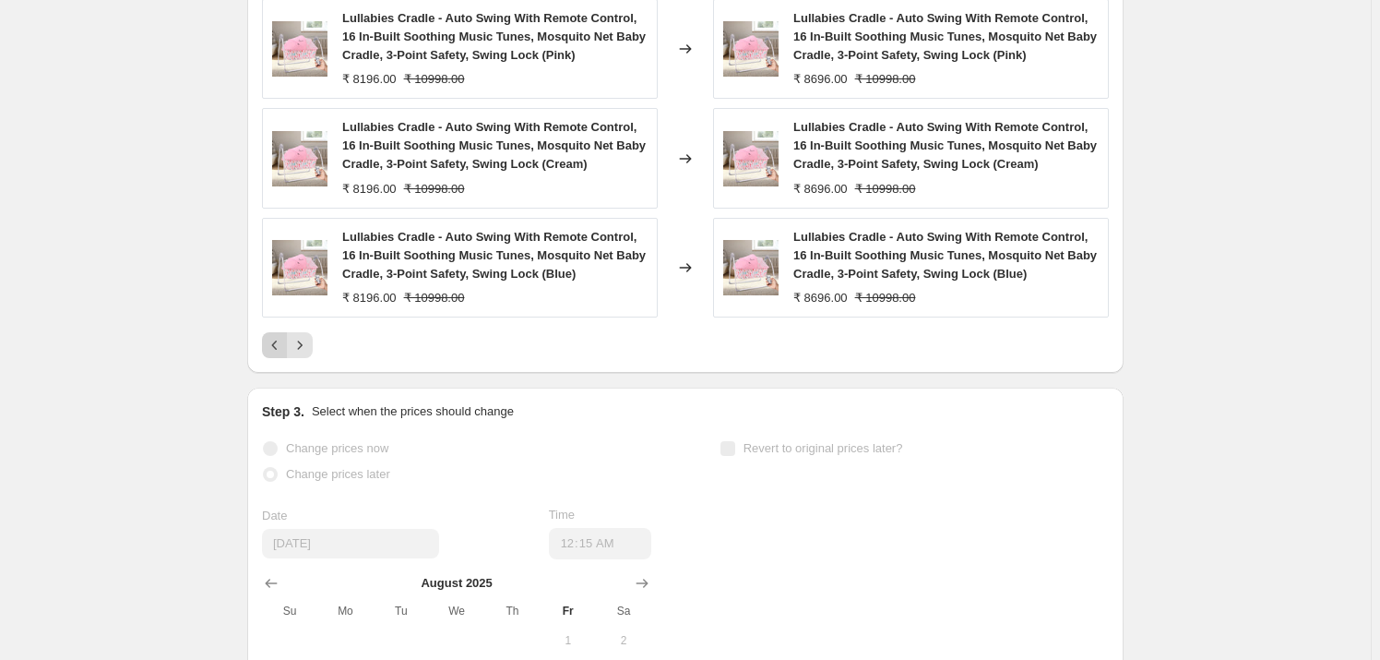
click at [281, 343] on icon "Previous" at bounding box center [275, 345] width 18 height 18
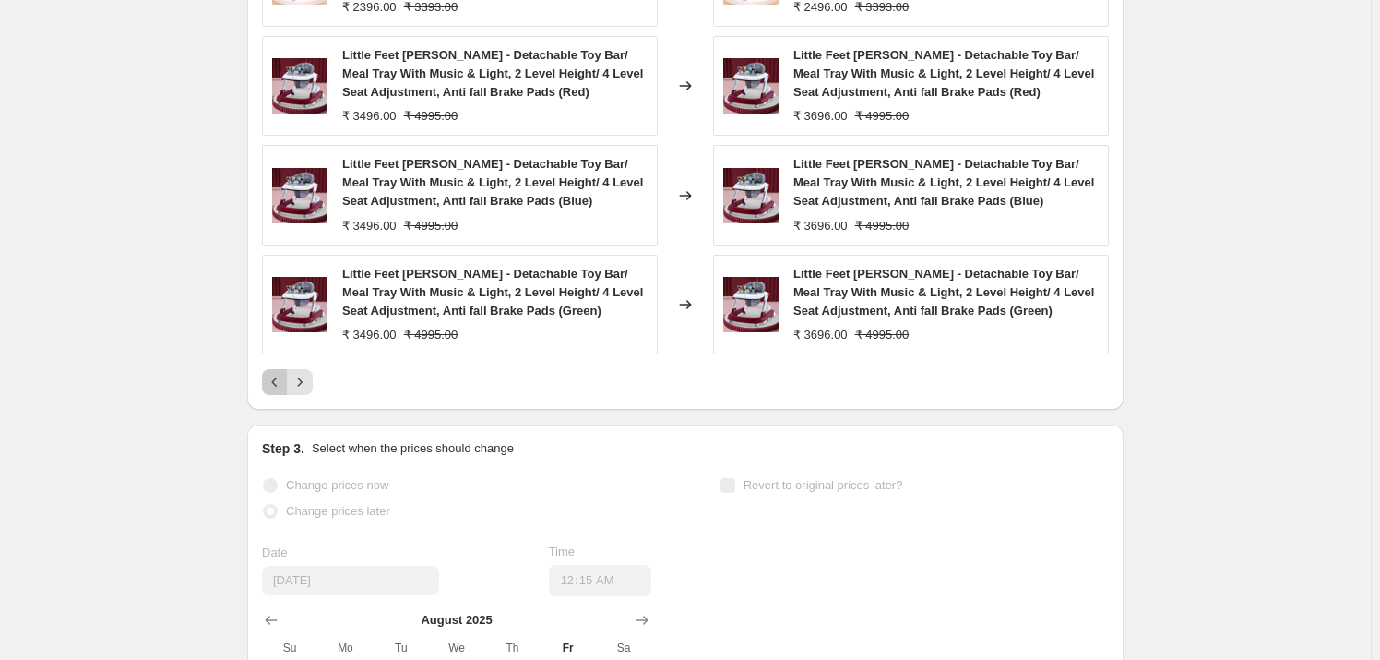
click at [278, 376] on icon "Previous" at bounding box center [275, 382] width 18 height 18
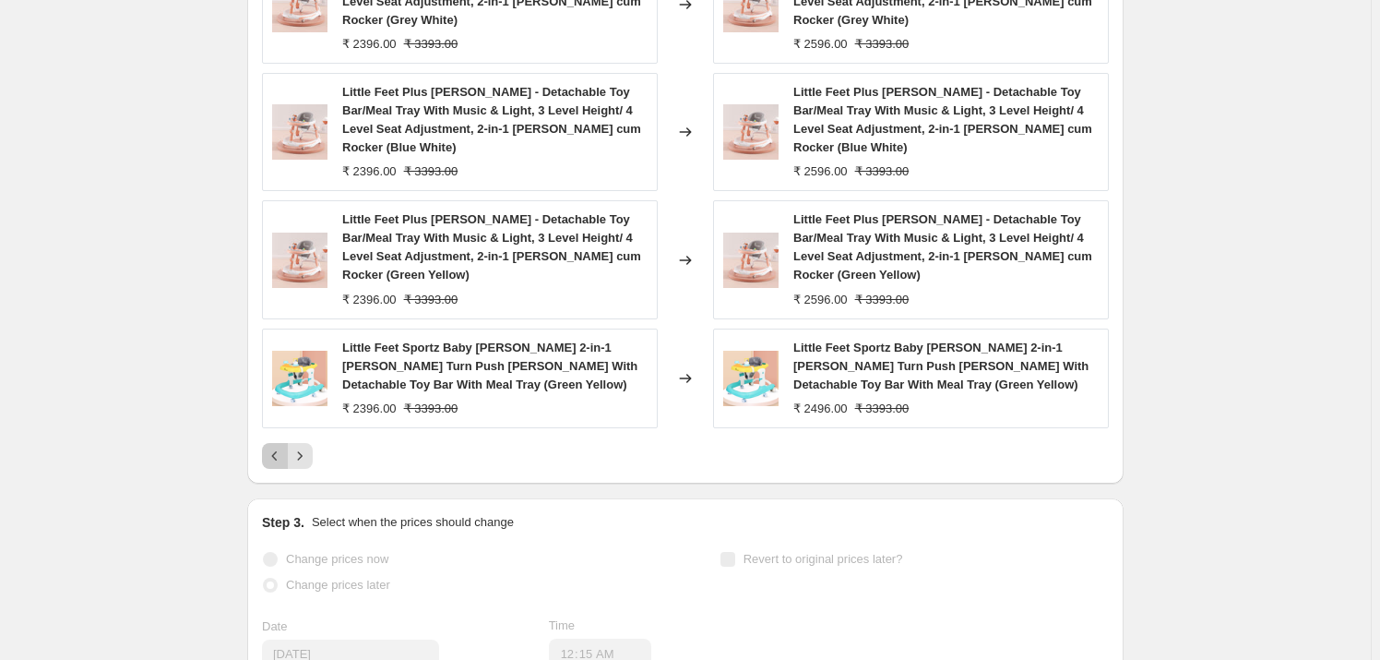
click at [283, 447] on icon "Previous" at bounding box center [275, 456] width 18 height 18
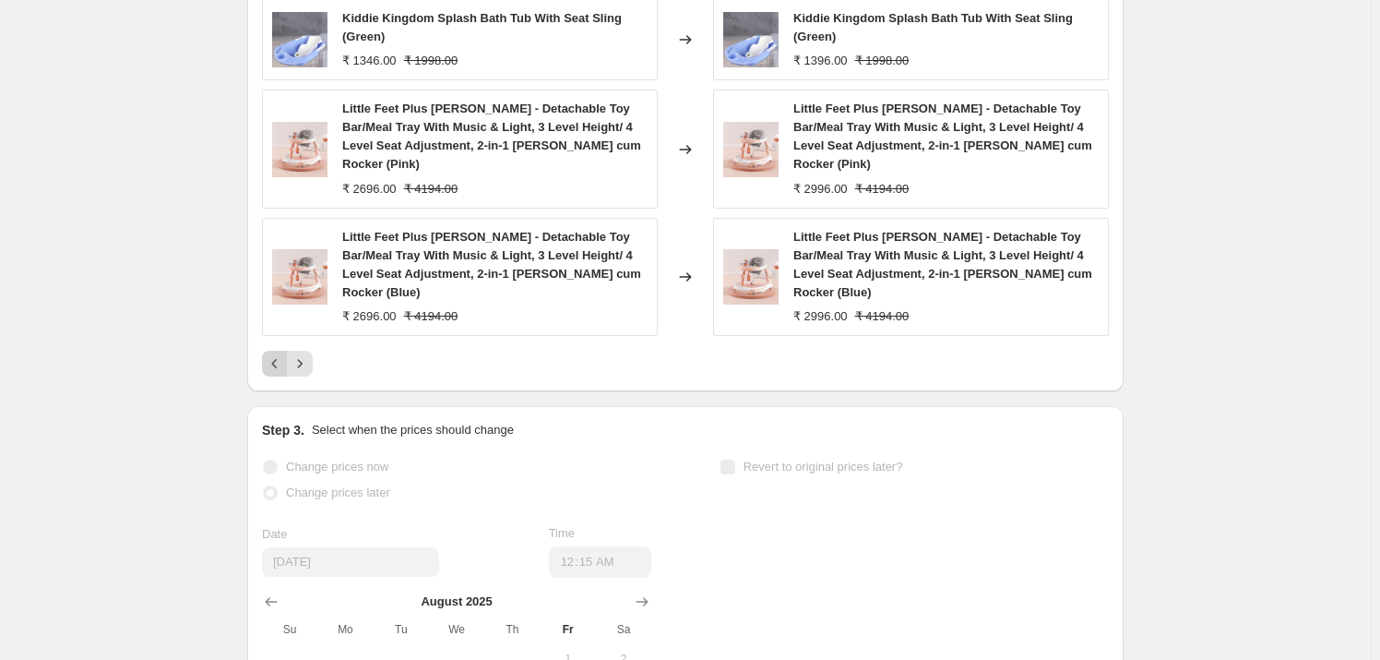
click at [277, 354] on icon "Previous" at bounding box center [275, 363] width 18 height 18
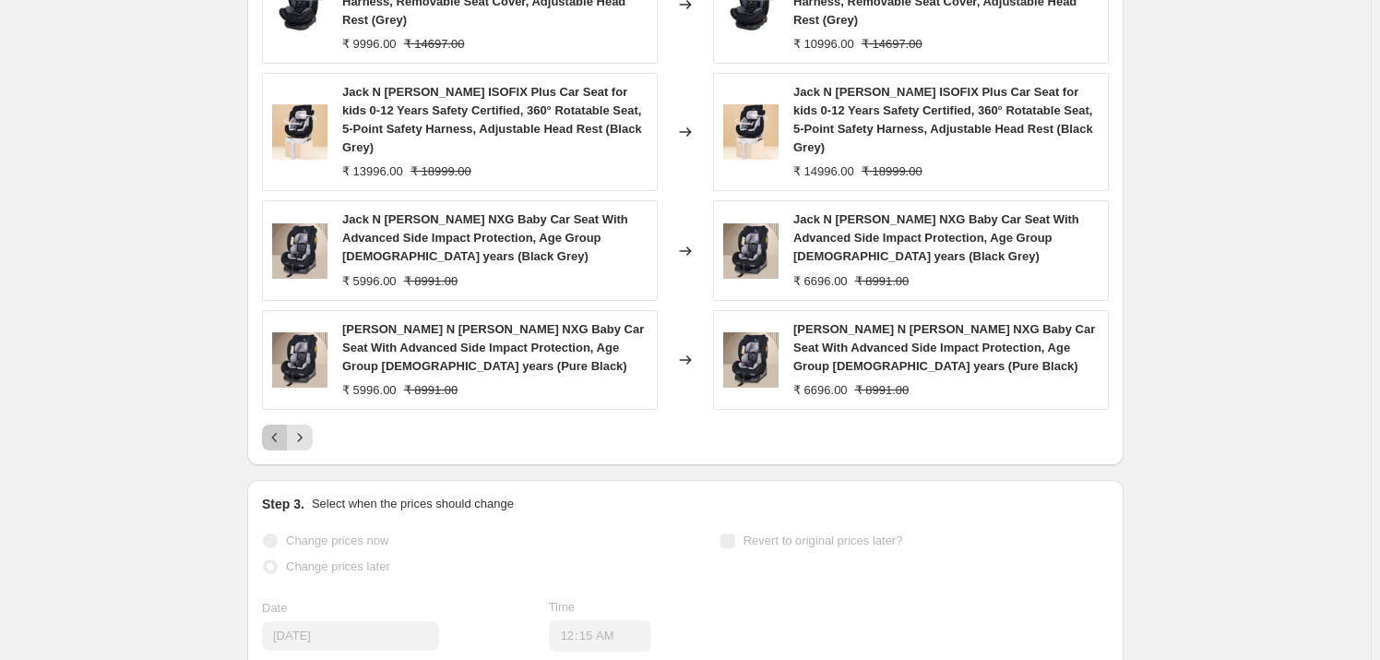
click at [277, 428] on icon "Previous" at bounding box center [275, 437] width 18 height 18
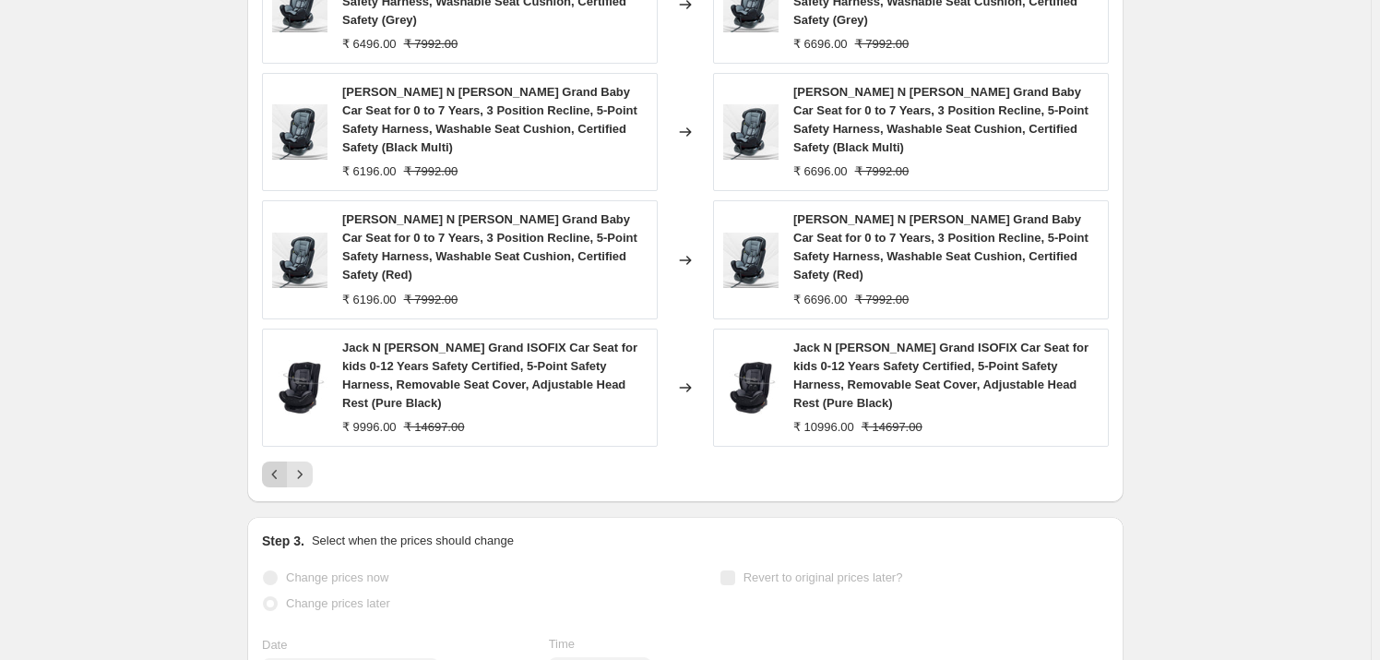
click at [279, 465] on icon "Previous" at bounding box center [275, 474] width 18 height 18
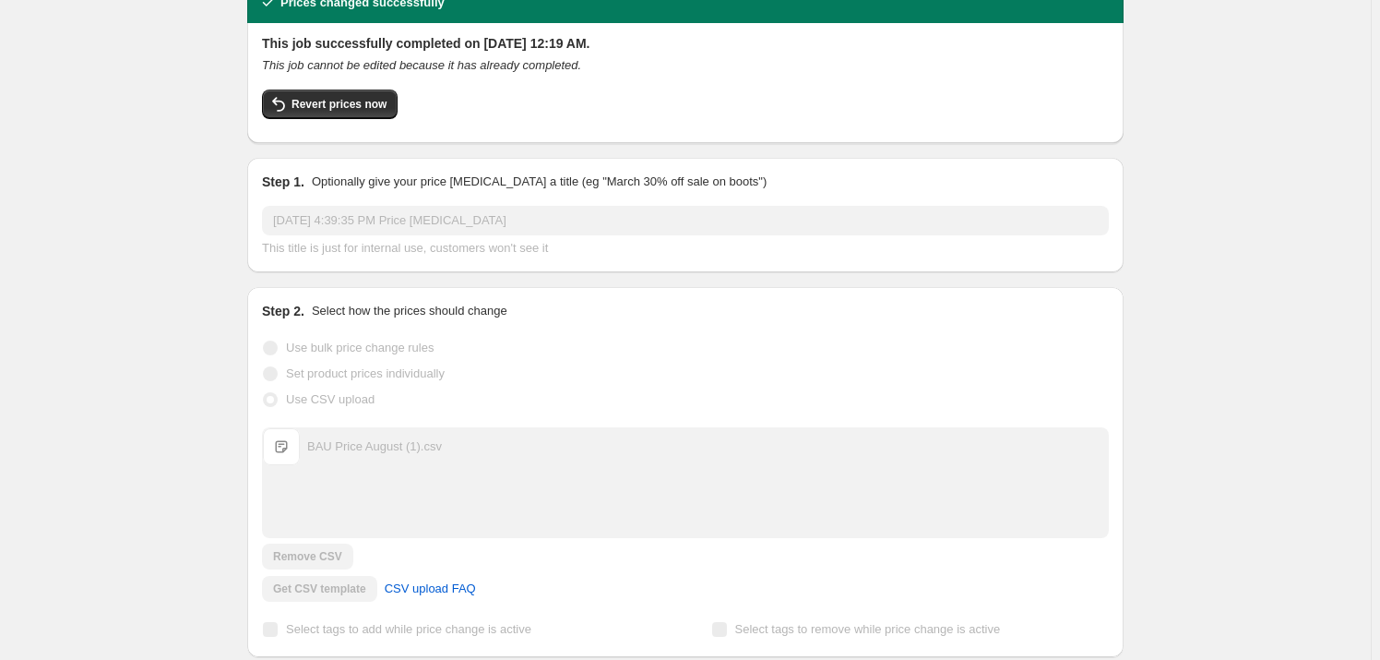
scroll to position [0, 0]
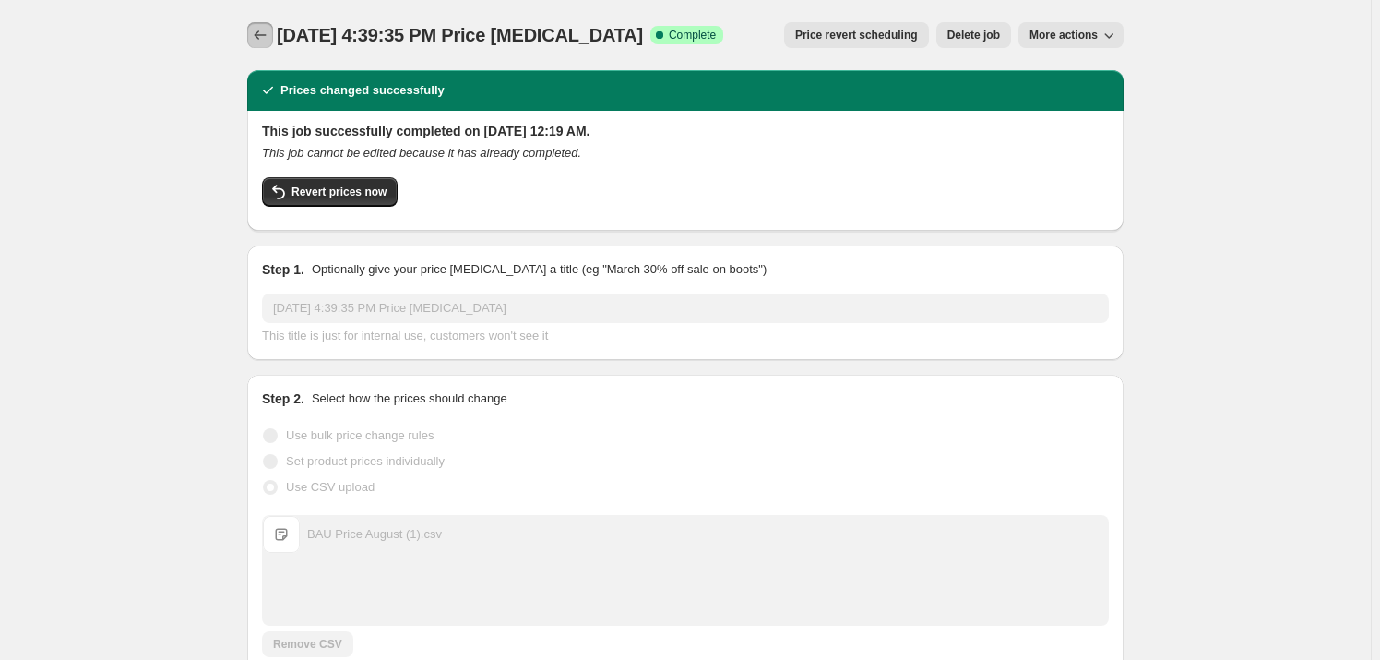
click at [269, 34] on icon "Price change jobs" at bounding box center [260, 35] width 18 height 18
